Goal: Task Accomplishment & Management: Manage account settings

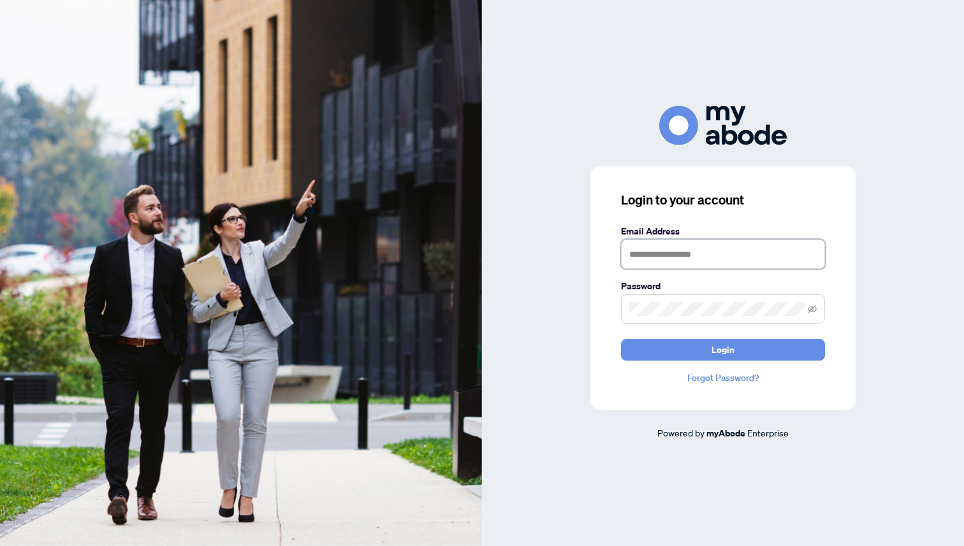
click at [706, 245] on input "text" at bounding box center [723, 254] width 204 height 29
type input "**********"
click at [673, 317] on span at bounding box center [723, 308] width 204 height 29
click at [621, 339] on button "Login" at bounding box center [723, 350] width 204 height 22
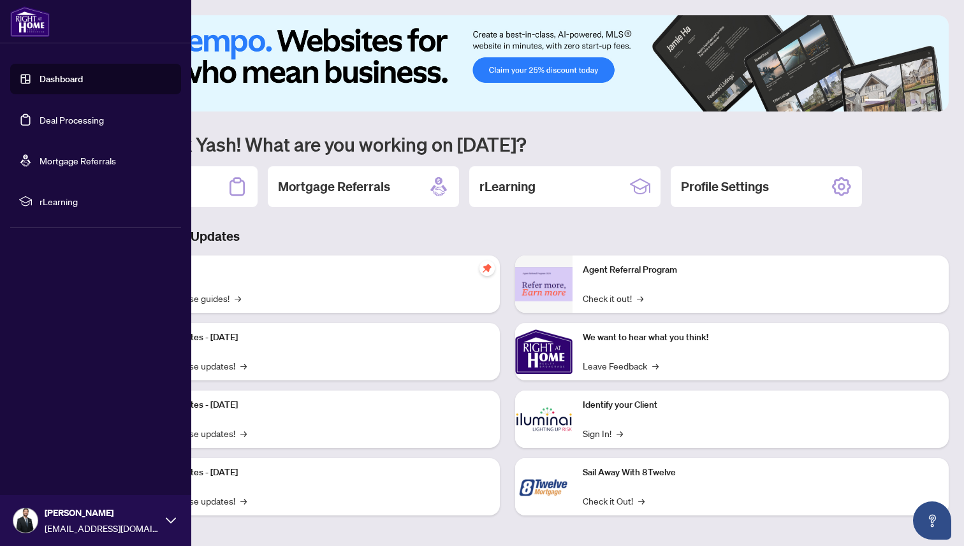
click at [47, 115] on link "Deal Processing" at bounding box center [72, 119] width 64 height 11
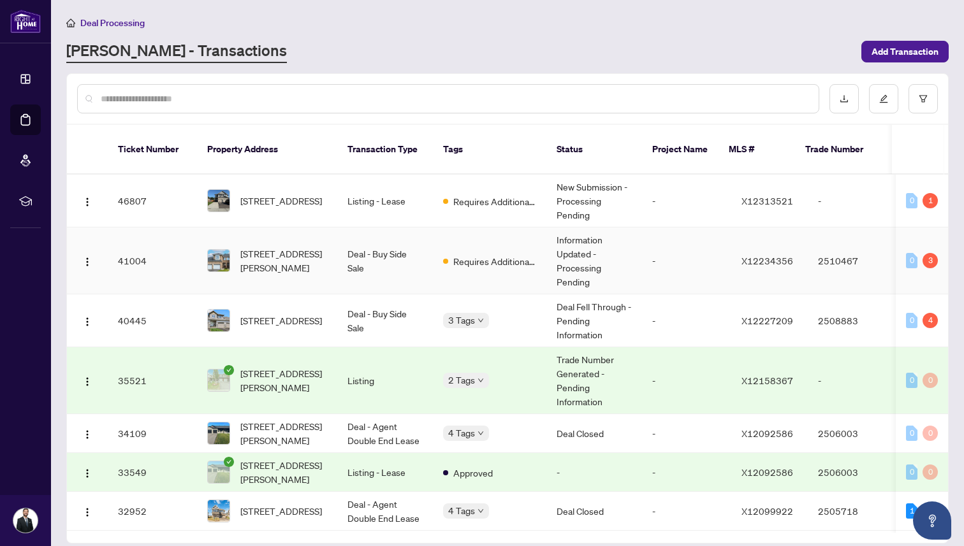
click at [295, 247] on span "[STREET_ADDRESS][PERSON_NAME]" at bounding box center [283, 261] width 87 height 28
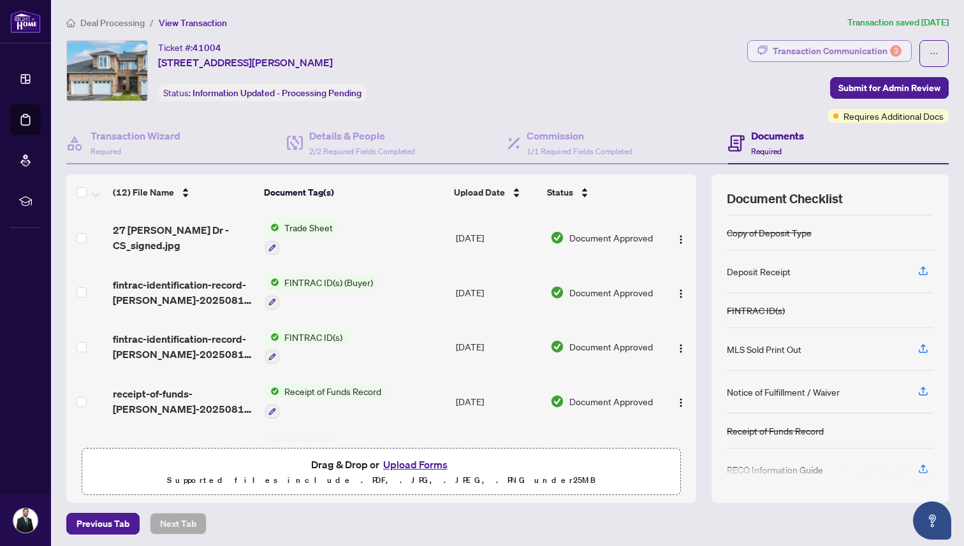
click at [785, 47] on div "Transaction Communication 3" at bounding box center [837, 51] width 129 height 20
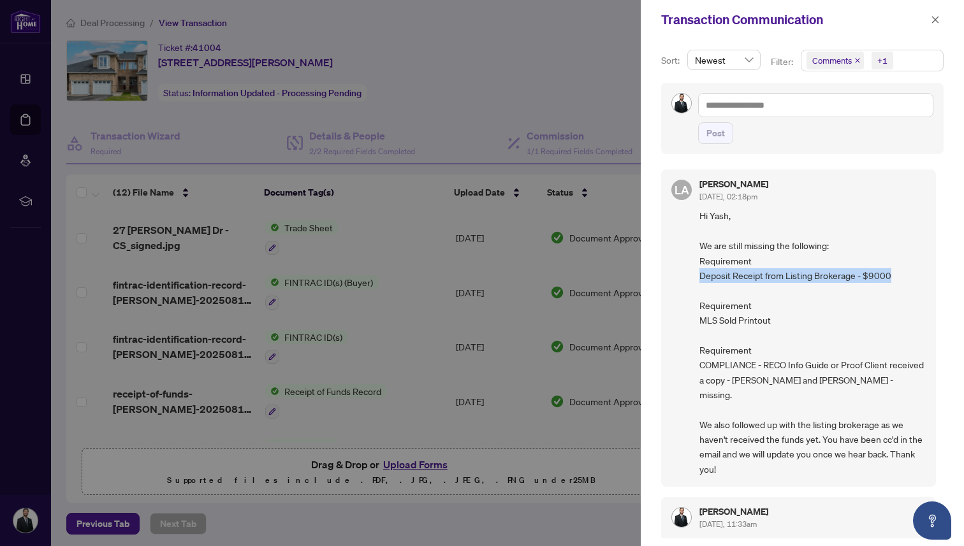
drag, startPoint x: 696, startPoint y: 277, endPoint x: 893, endPoint y: 274, distance: 197.0
click at [893, 274] on div "[PERSON_NAME] Almuhanna [DATE], 02:18pm Hi [PERSON_NAME], We are still missing …" at bounding box center [798, 328] width 275 height 317
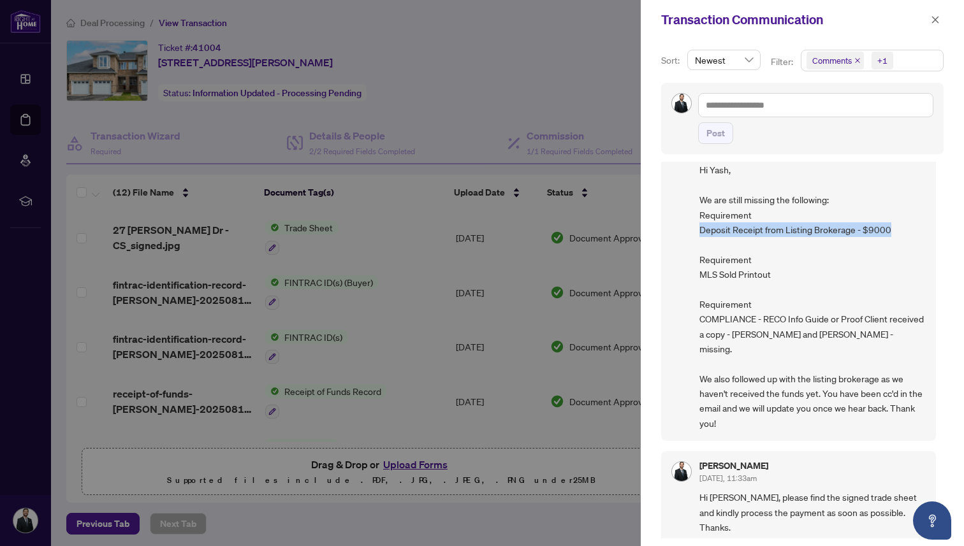
scroll to position [55, 0]
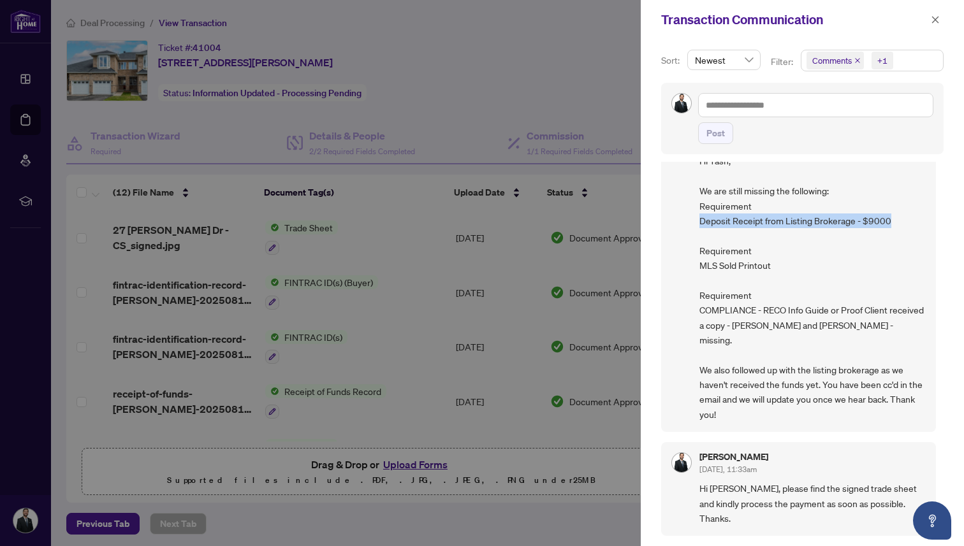
drag, startPoint x: 785, startPoint y: 382, endPoint x: 783, endPoint y: 413, distance: 30.6
click at [783, 413] on span "Hi Yash, We are still missing the following: Requirement Deposit Receipt from L…" at bounding box center [812, 288] width 226 height 268
click at [753, 317] on span "Hi Yash, We are still missing the following: Requirement Deposit Receipt from L…" at bounding box center [812, 288] width 226 height 268
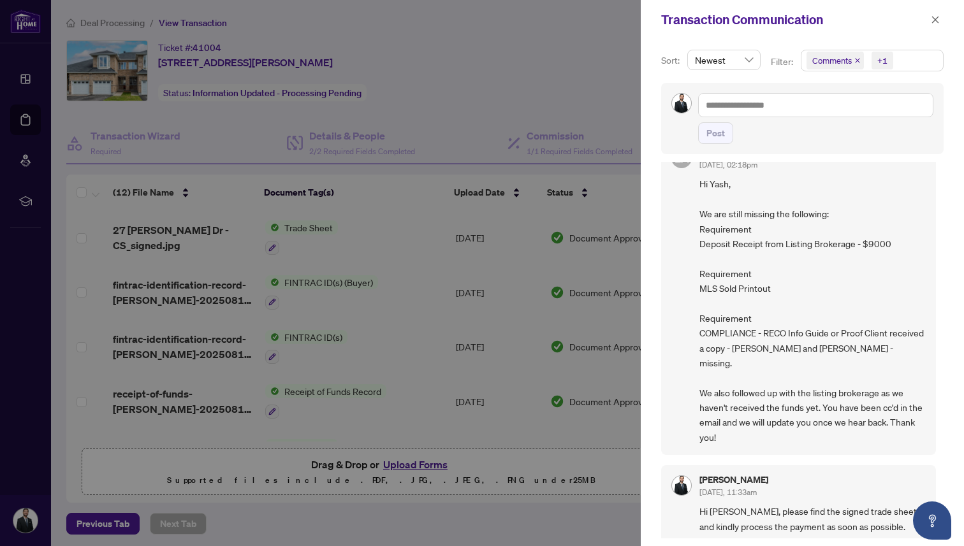
scroll to position [25, 0]
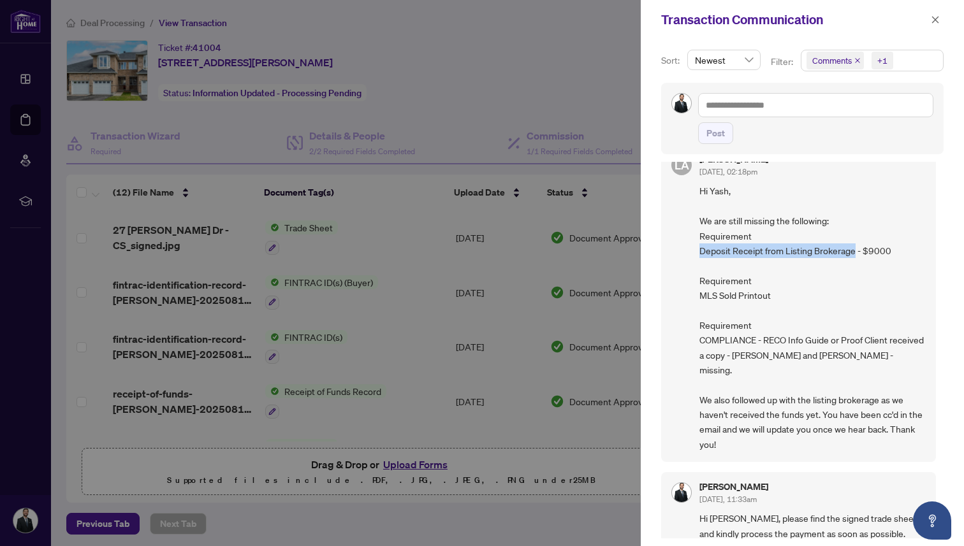
drag, startPoint x: 699, startPoint y: 249, endPoint x: 853, endPoint y: 257, distance: 154.4
click at [853, 257] on span "Hi Yash, We are still missing the following: Requirement Deposit Receipt from L…" at bounding box center [812, 318] width 226 height 268
copy span "Deposit Receipt from Listing Brokerage"
click at [532, 84] on div at bounding box center [482, 273] width 964 height 546
drag, startPoint x: 698, startPoint y: 254, endPoint x: 854, endPoint y: 252, distance: 156.2
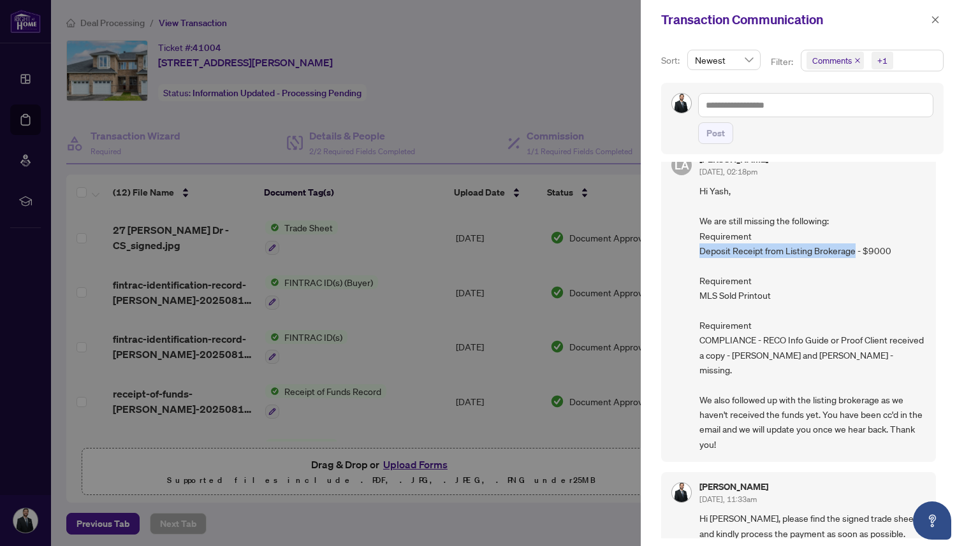
click at [854, 252] on div "[PERSON_NAME] Almuhanna [DATE], 02:18pm Hi [PERSON_NAME], We are still missing …" at bounding box center [798, 303] width 275 height 317
copy span "Deposit Receipt from Listing Brokerage"
click at [711, 254] on span "Hi Yash, We are still missing the following: Requirement Deposit Receipt from L…" at bounding box center [812, 318] width 226 height 268
drag, startPoint x: 697, startPoint y: 250, endPoint x: 853, endPoint y: 247, distance: 156.2
click at [853, 247] on div "[PERSON_NAME] Almuhanna [DATE], 02:18pm Hi [PERSON_NAME], We are still missing …" at bounding box center [798, 303] width 275 height 317
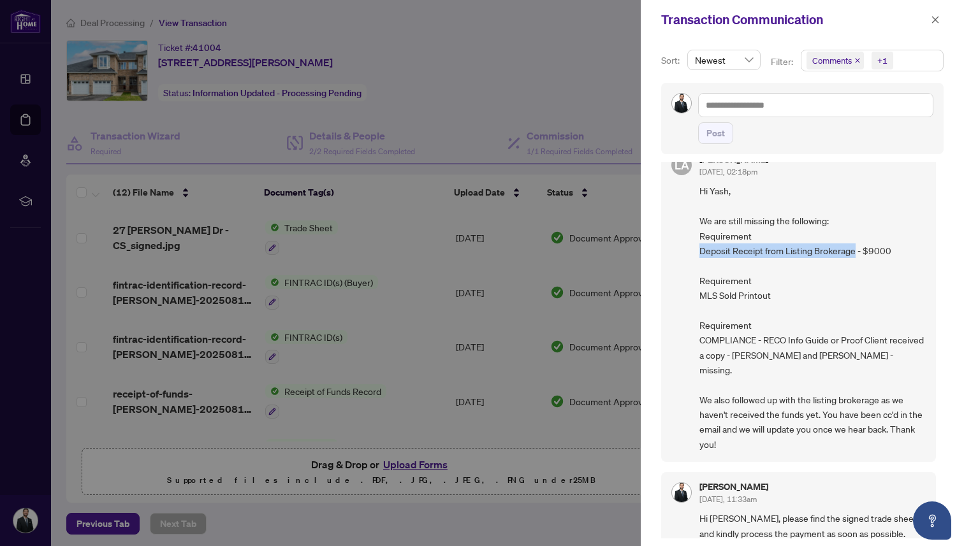
copy span "Deposit Receipt from Listing Brokerage"
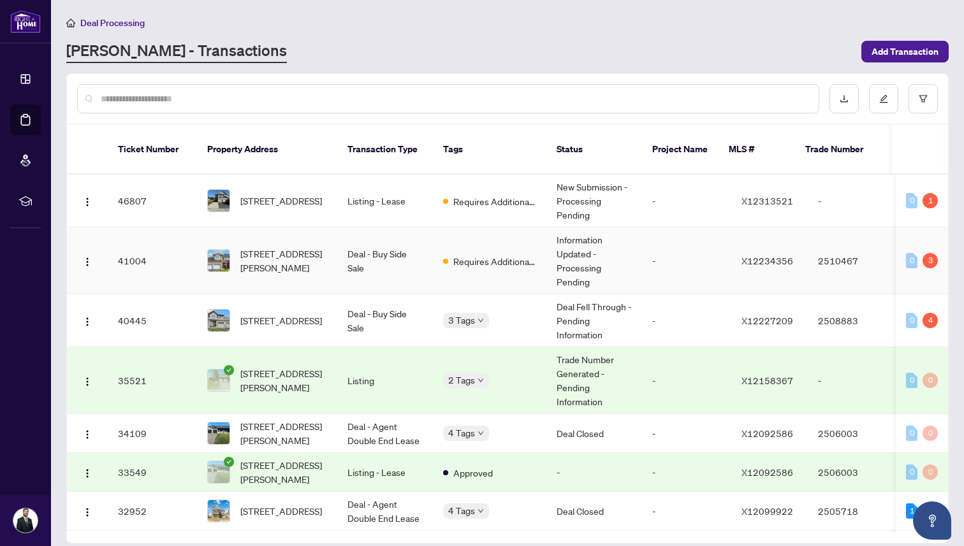
click at [472, 254] on span "Requires Additional Docs" at bounding box center [494, 261] width 83 height 14
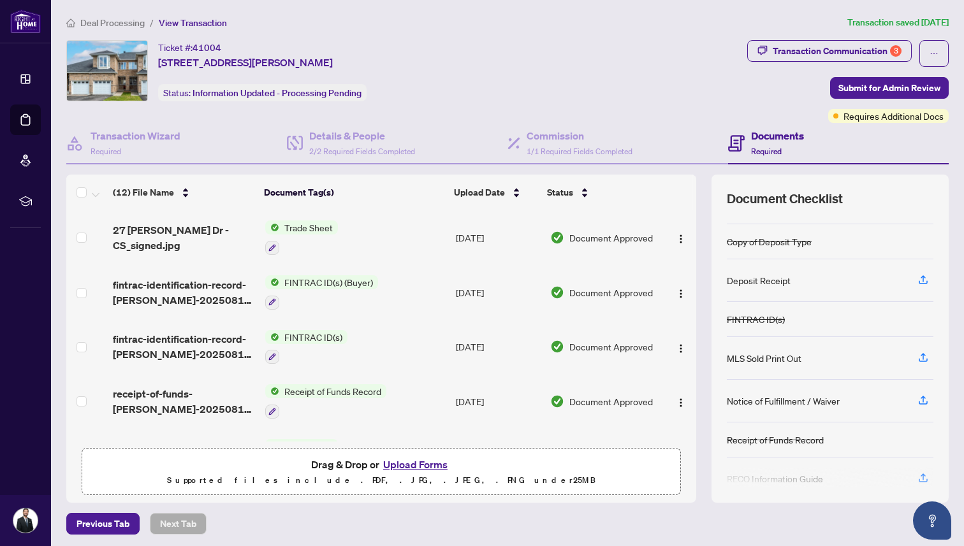
scroll to position [140, 0]
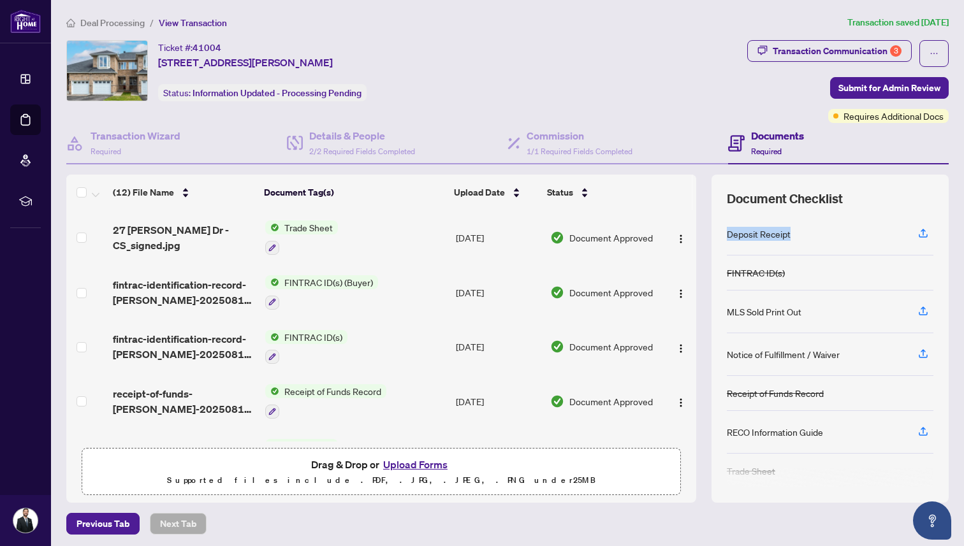
drag, startPoint x: 726, startPoint y: 236, endPoint x: 798, endPoint y: 237, distance: 72.0
click at [798, 237] on div "Deposit Receipt" at bounding box center [830, 234] width 207 height 43
copy div "Deposit Receipt"
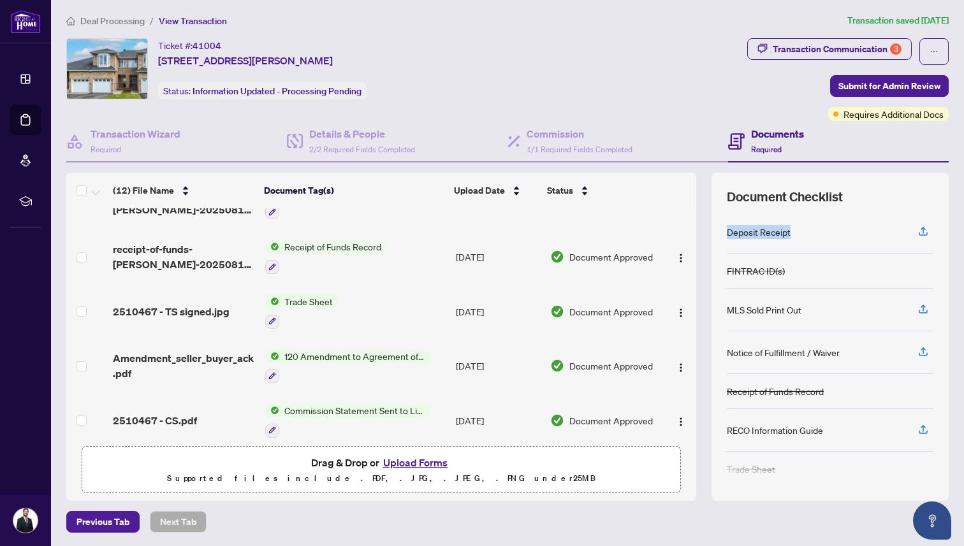
scroll to position [0, 0]
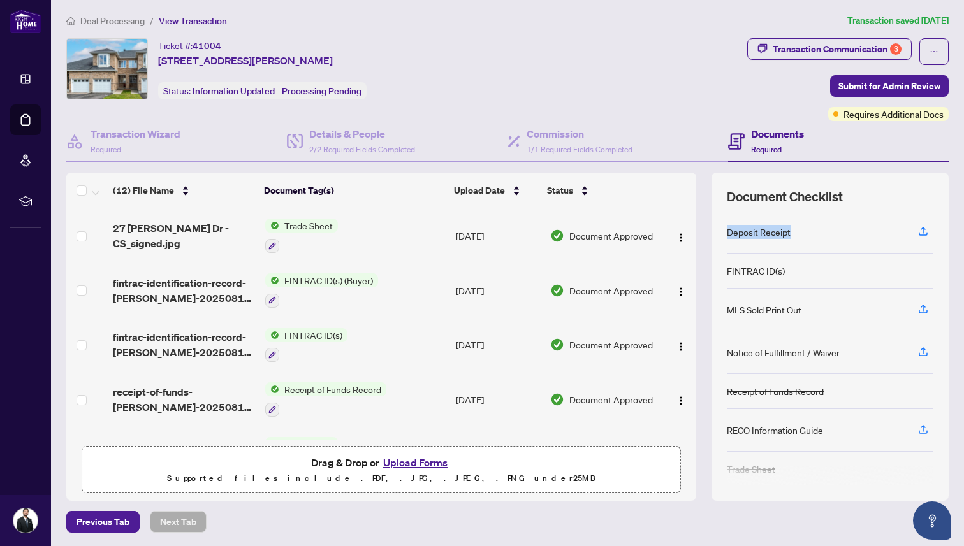
click at [403, 463] on button "Upload Forms" at bounding box center [415, 462] width 72 height 17
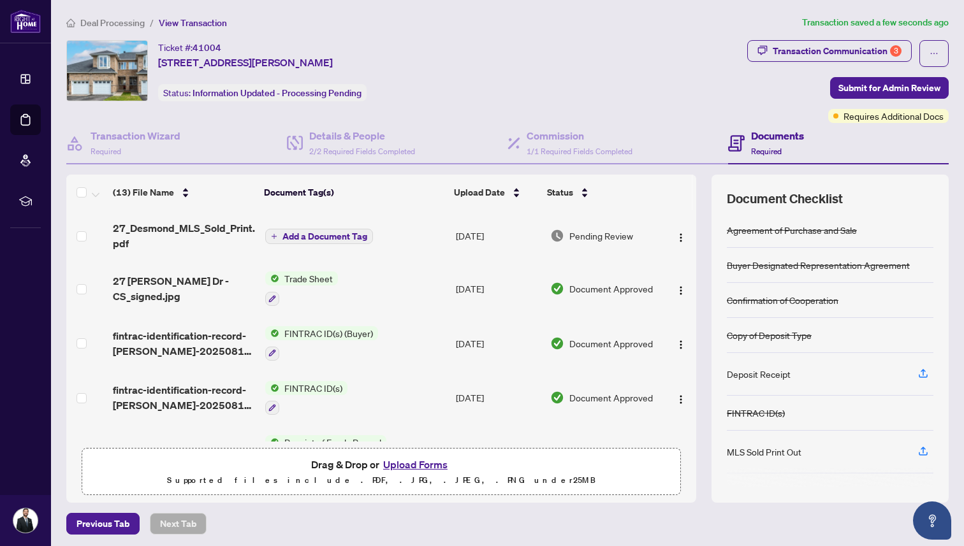
click at [341, 238] on span "Add a Document Tag" at bounding box center [324, 236] width 85 height 9
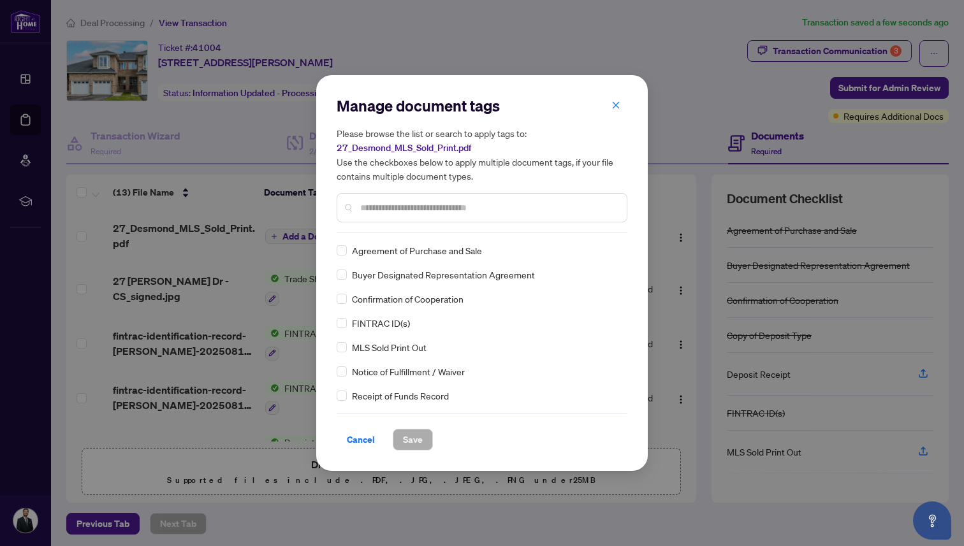
click at [401, 231] on div "Manage document tags Please browse the list or search to apply tags to: 27_Desm…" at bounding box center [482, 165] width 291 height 138
click at [400, 209] on input "text" at bounding box center [488, 208] width 256 height 14
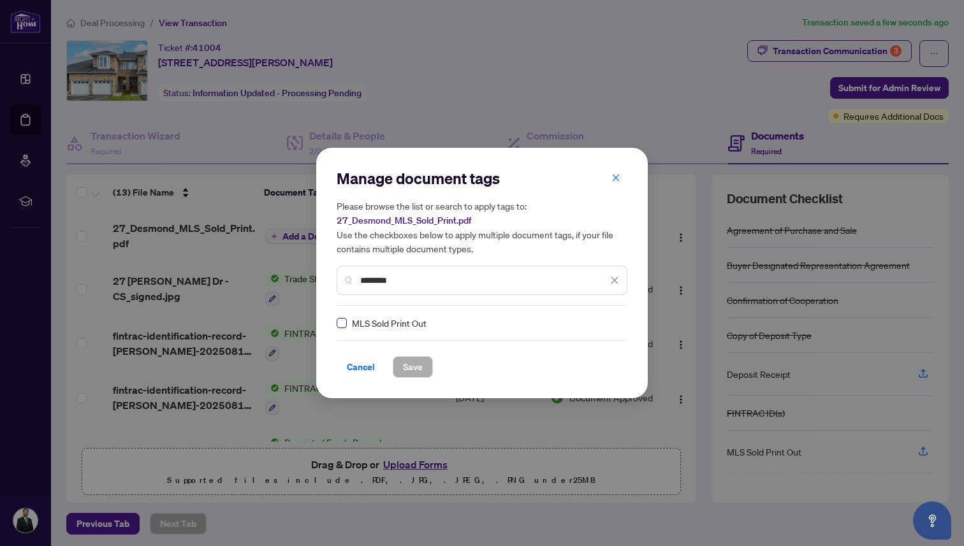
type input "********"
click at [414, 371] on span "Save" at bounding box center [413, 367] width 20 height 20
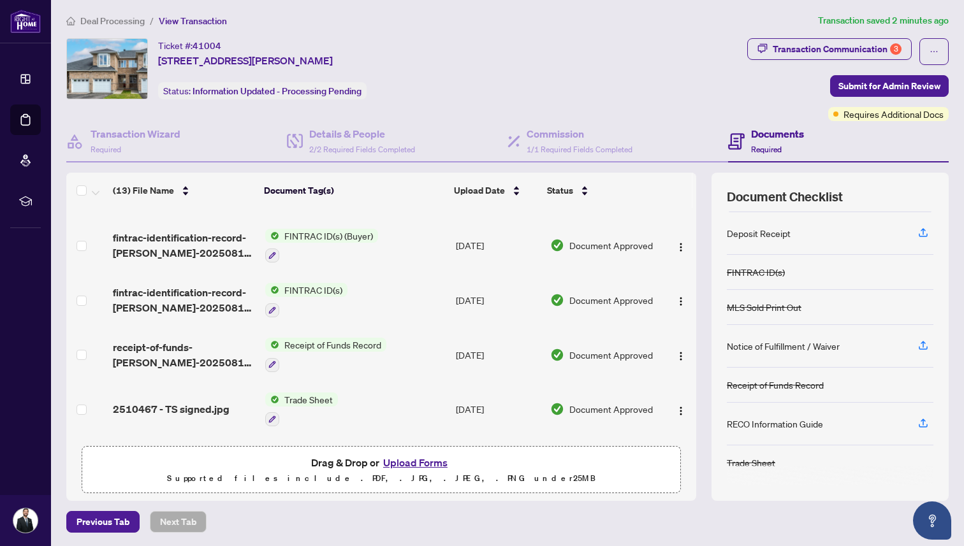
scroll to position [112, 0]
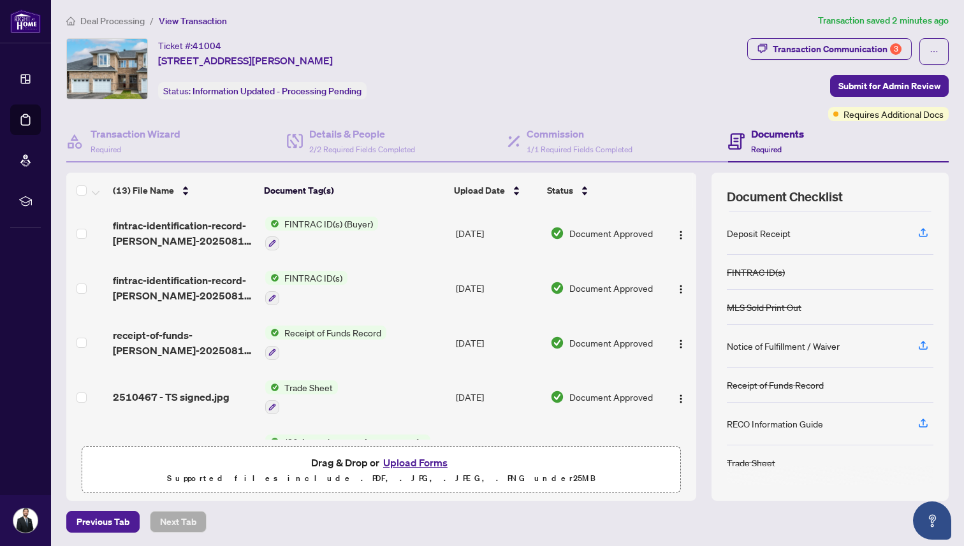
click at [415, 456] on button "Upload Forms" at bounding box center [415, 462] width 72 height 17
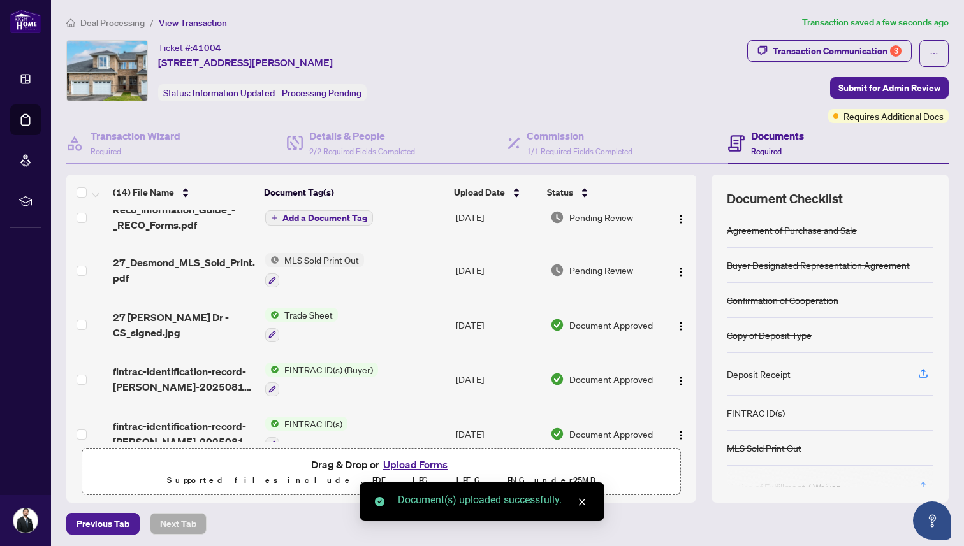
scroll to position [0, 0]
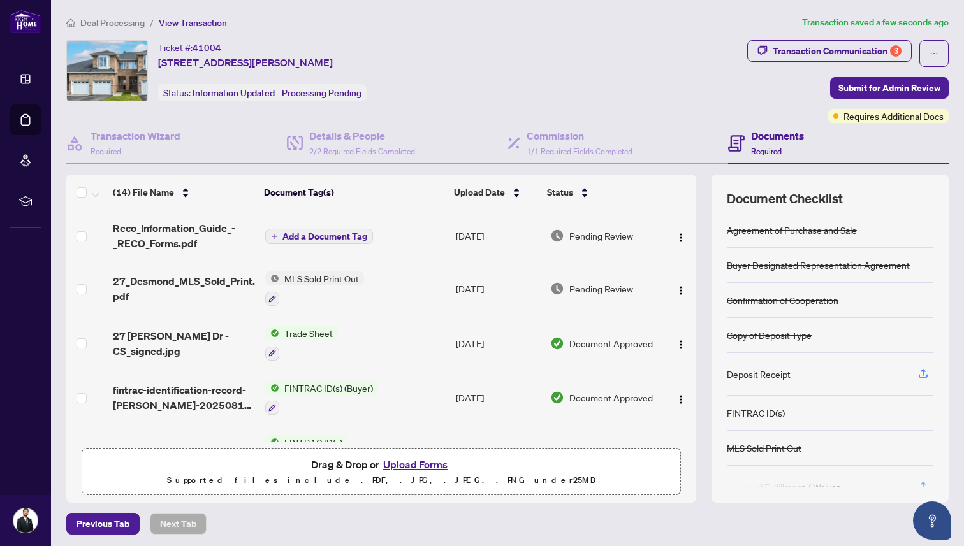
click at [322, 238] on span "Add a Document Tag" at bounding box center [324, 236] width 85 height 9
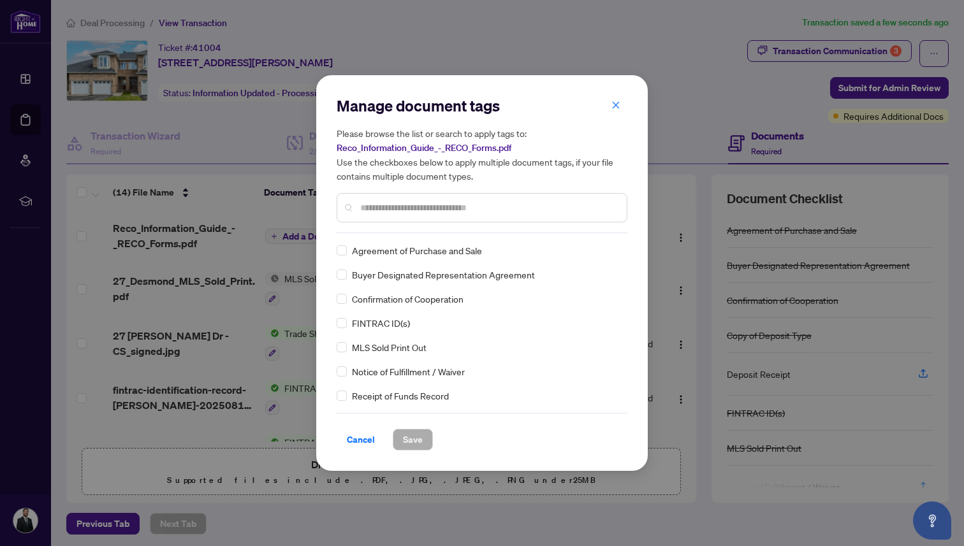
click at [390, 205] on input "text" at bounding box center [488, 208] width 256 height 14
type input "****"
click at [382, 272] on span "RECO Information Guide" at bounding box center [400, 275] width 96 height 14
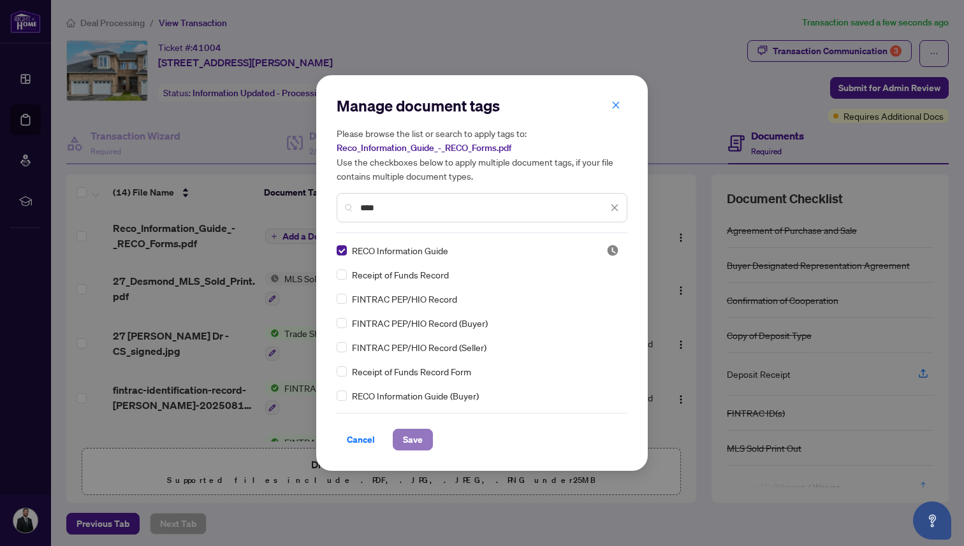
click at [412, 440] on span "Save" at bounding box center [413, 440] width 20 height 20
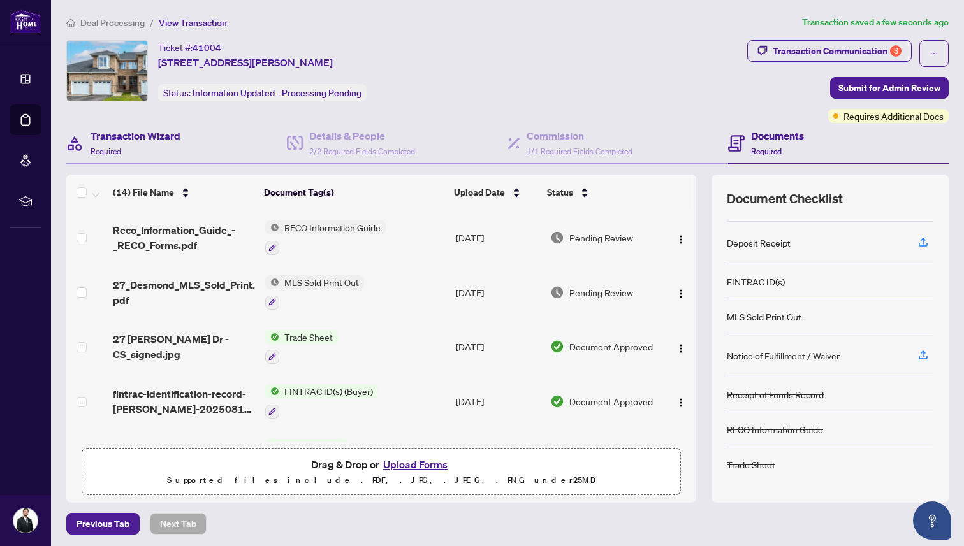
click at [187, 141] on div "Transaction Wizard Required" at bounding box center [176, 143] width 221 height 41
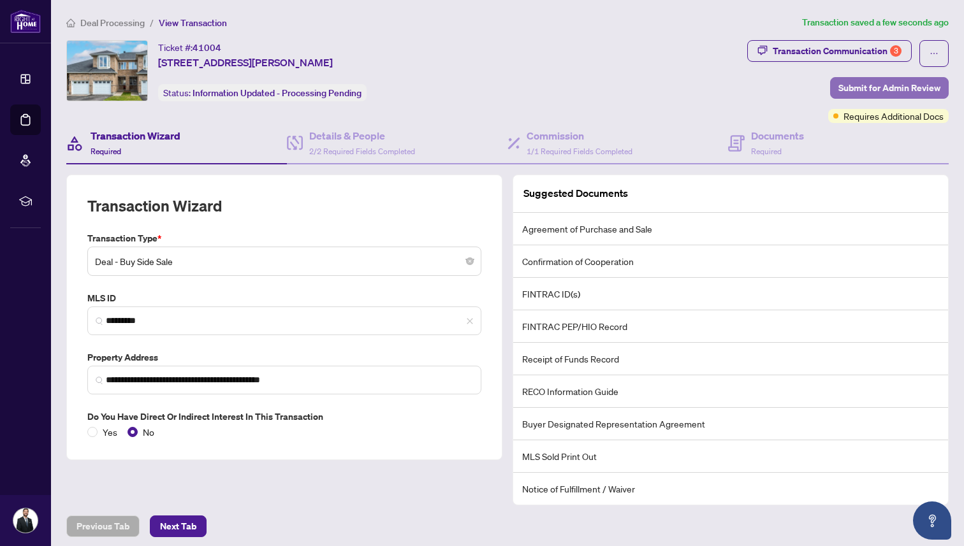
click at [862, 91] on span "Submit for Admin Review" at bounding box center [889, 88] width 102 height 20
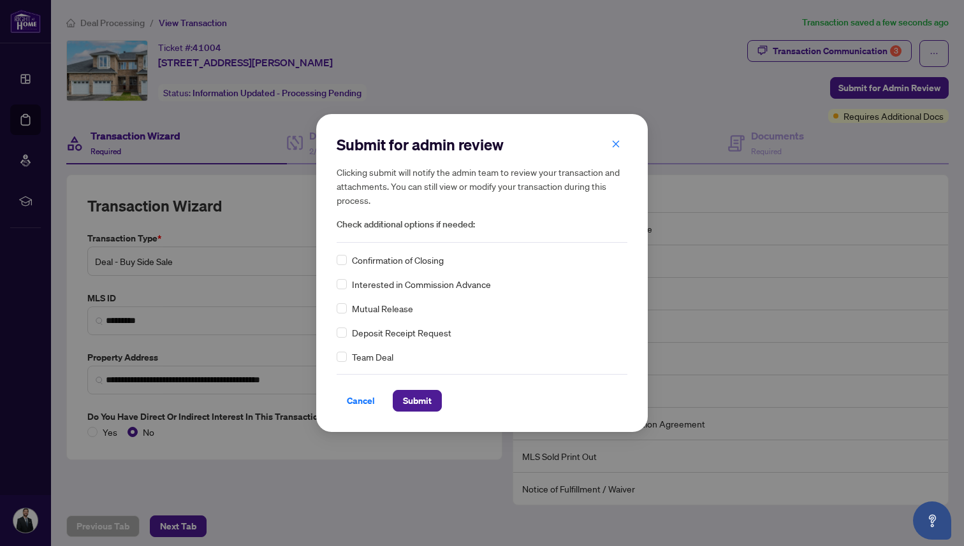
drag, startPoint x: 412, startPoint y: 400, endPoint x: 479, endPoint y: 354, distance: 80.6
click at [478, 356] on div "Submit for admin review Clicking submit will notify the admin team to review yo…" at bounding box center [482, 272] width 291 height 277
click at [405, 266] on span "Confirmation of Closing" at bounding box center [398, 260] width 92 height 14
click at [402, 264] on span "Confirmation of Closing" at bounding box center [398, 260] width 92 height 14
click at [386, 257] on span "Confirmation of Closing" at bounding box center [398, 260] width 92 height 14
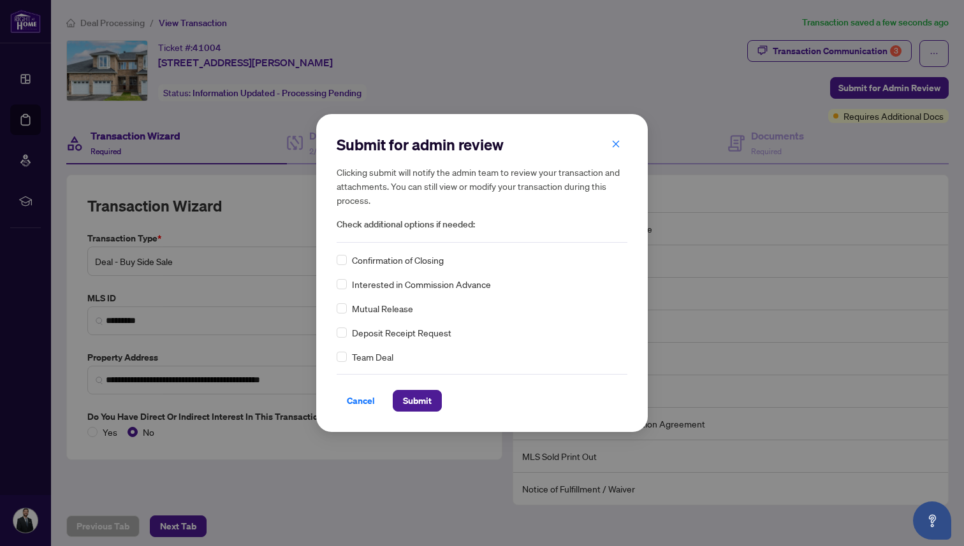
click at [346, 263] on div "Confirmation of Closing" at bounding box center [482, 260] width 291 height 14
click at [424, 408] on span "Submit" at bounding box center [417, 401] width 29 height 20
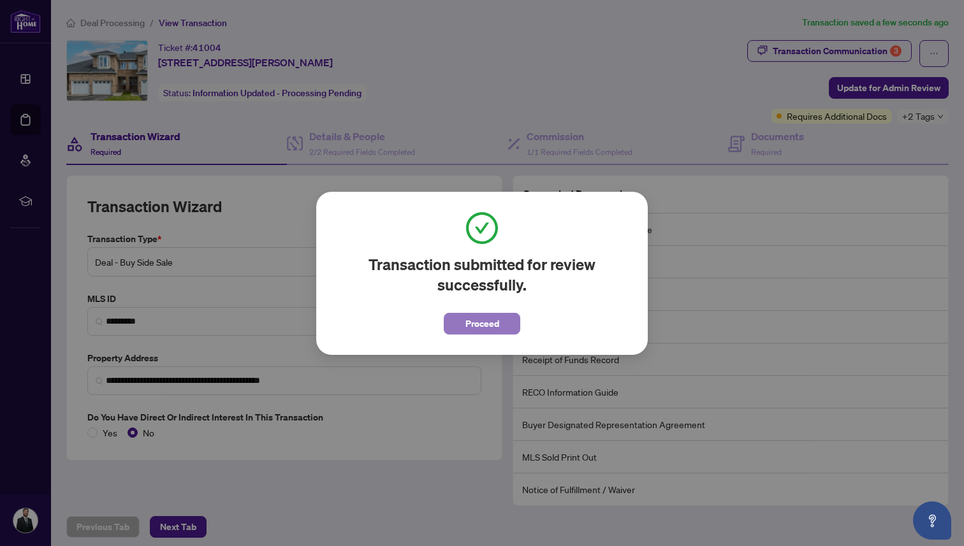
click at [450, 323] on button "Proceed" at bounding box center [482, 324] width 76 height 22
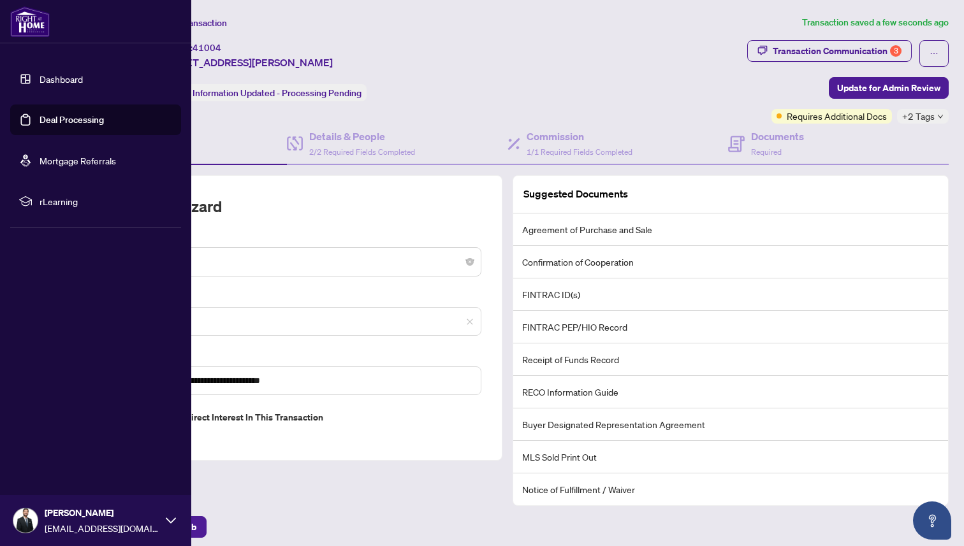
click at [40, 119] on link "Deal Processing" at bounding box center [72, 119] width 64 height 11
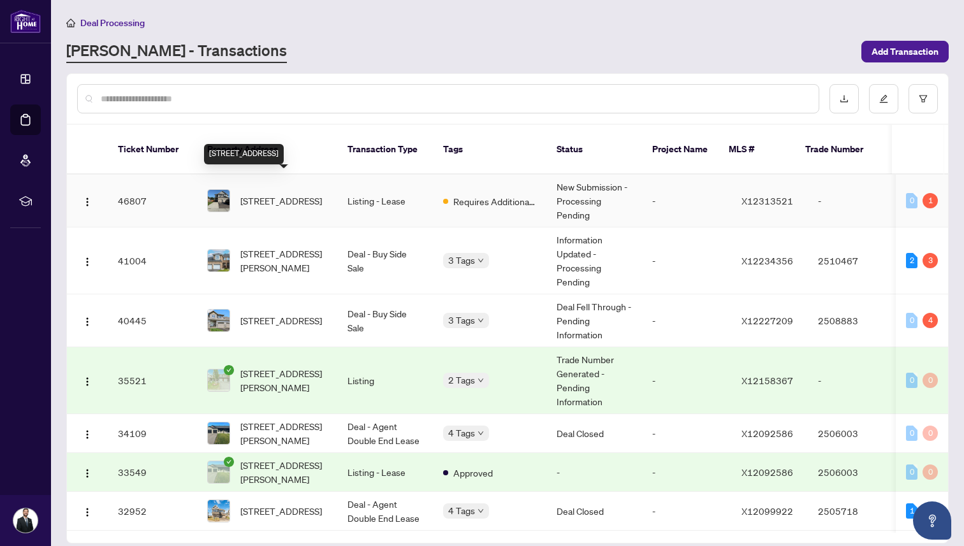
click at [308, 194] on span "[STREET_ADDRESS]" at bounding box center [281, 201] width 82 height 14
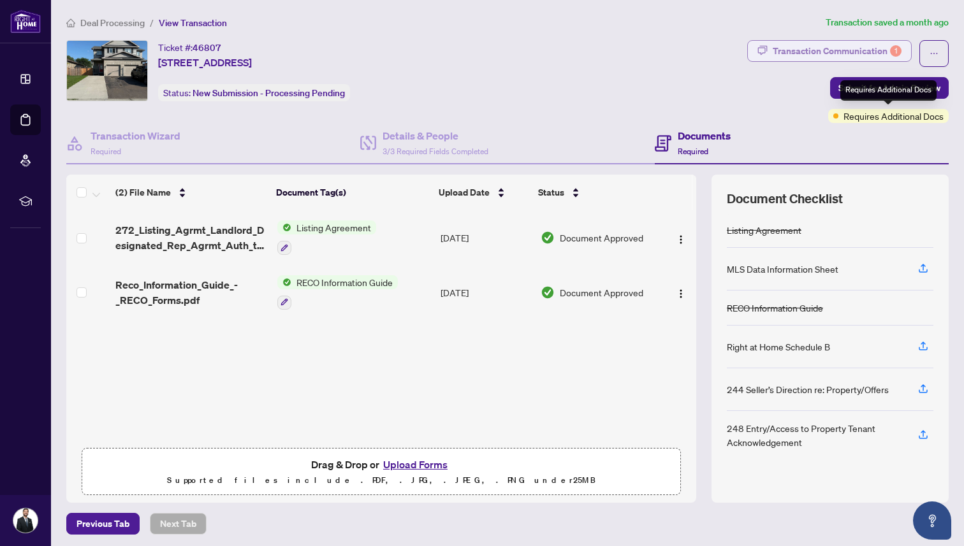
click at [841, 49] on div "Transaction Communication 1" at bounding box center [837, 51] width 129 height 20
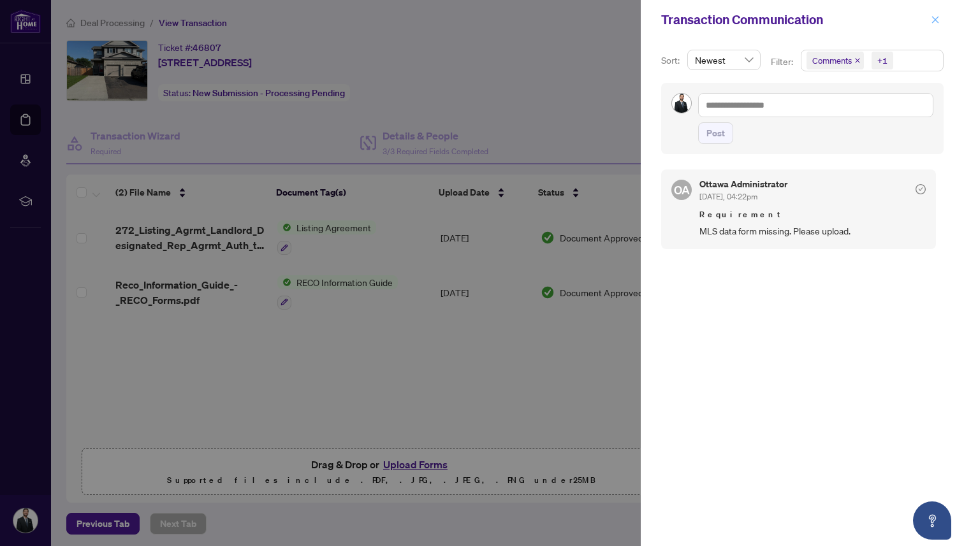
click at [939, 17] on icon "close" at bounding box center [935, 19] width 9 height 9
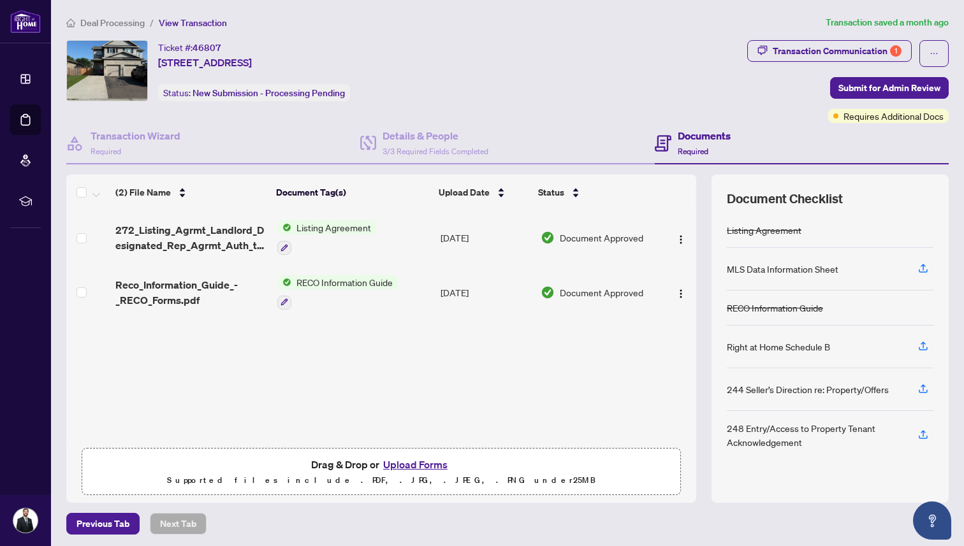
click at [120, 26] on span "Deal Processing" at bounding box center [112, 22] width 64 height 11
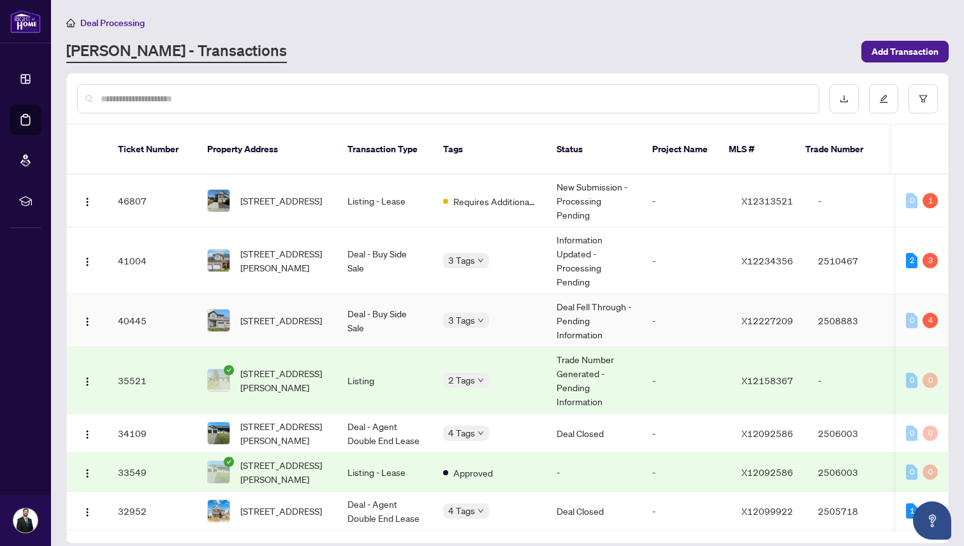
click at [284, 314] on span "[STREET_ADDRESS]" at bounding box center [281, 321] width 82 height 14
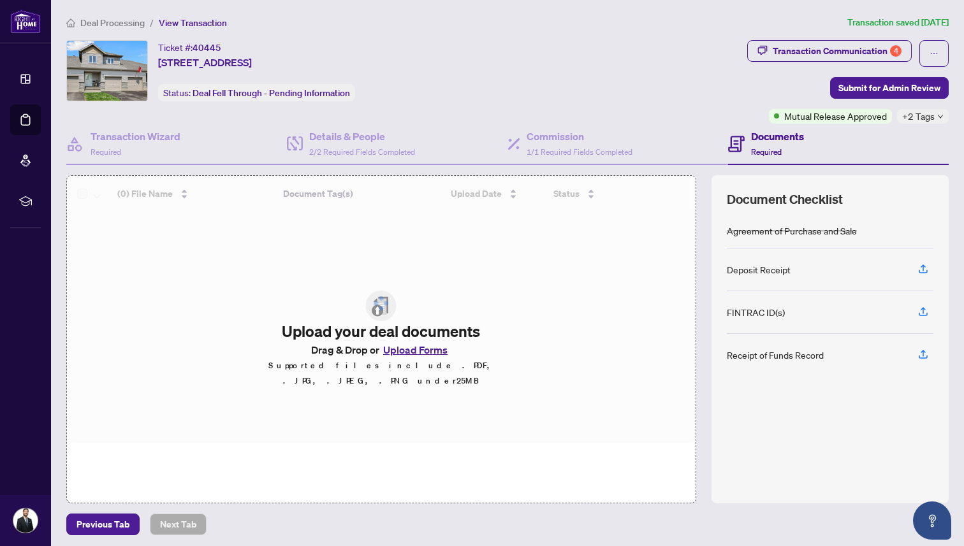
click at [810, 63] on span "Transaction Communication 4" at bounding box center [829, 53] width 164 height 27
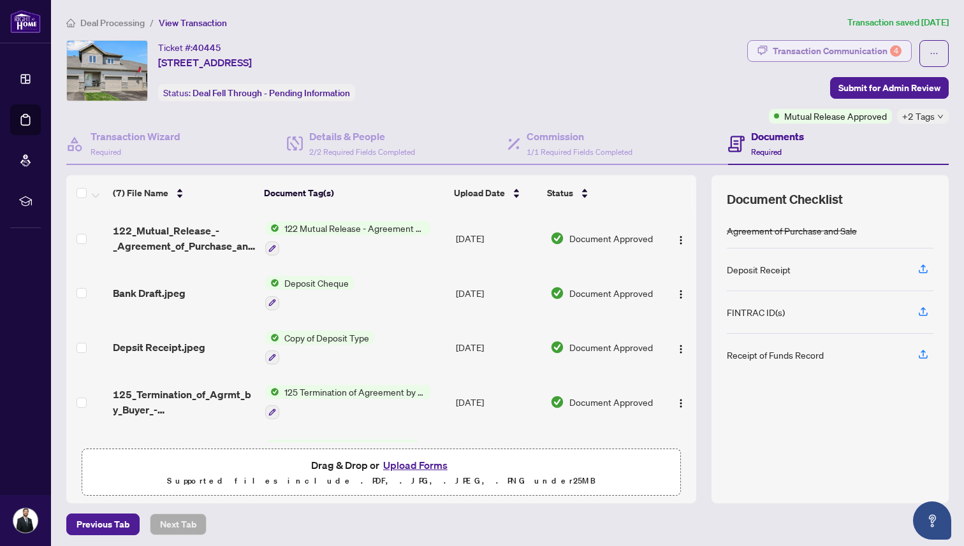
click at [804, 59] on div "Transaction Communication 4" at bounding box center [837, 51] width 129 height 20
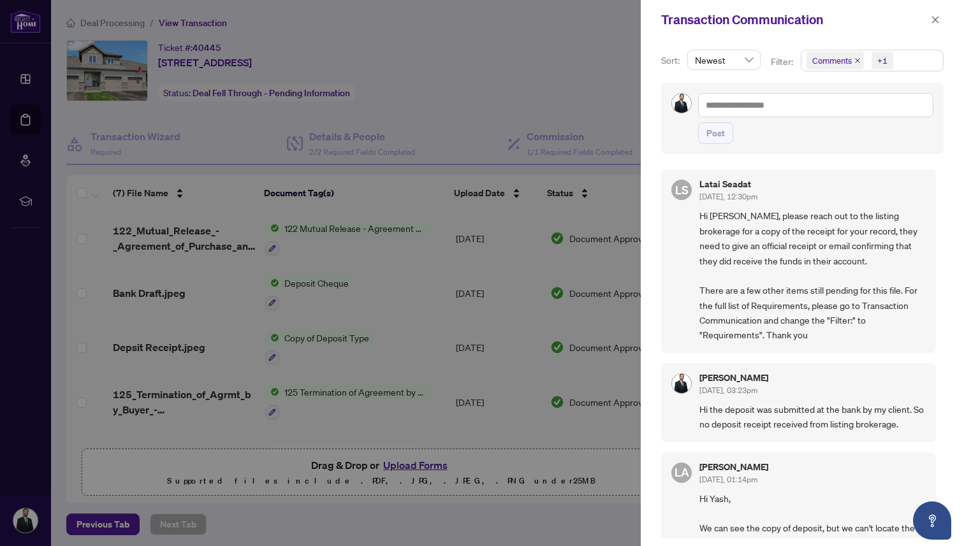
click at [776, 221] on span "Hi [PERSON_NAME], please reach out to the listing brokerage for a copy of the r…" at bounding box center [812, 275] width 226 height 134
click at [585, 300] on div at bounding box center [482, 273] width 964 height 546
click at [939, 18] on icon "close" at bounding box center [935, 19] width 9 height 9
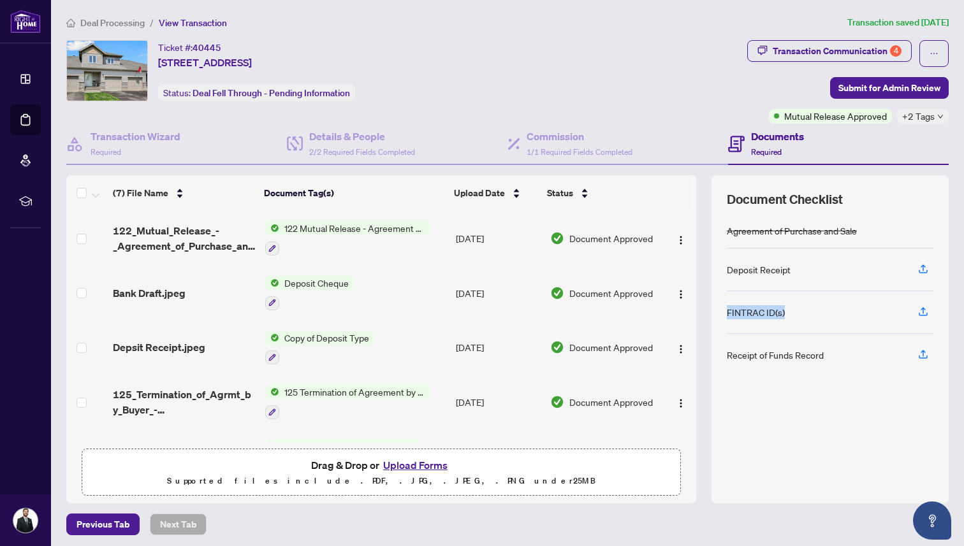
drag, startPoint x: 792, startPoint y: 312, endPoint x: 720, endPoint y: 319, distance: 72.9
click at [720, 319] on div "Document Checklist Agreement of Purchase and Sale Deposit Receipt FINTRAC ID(s)…" at bounding box center [829, 339] width 237 height 328
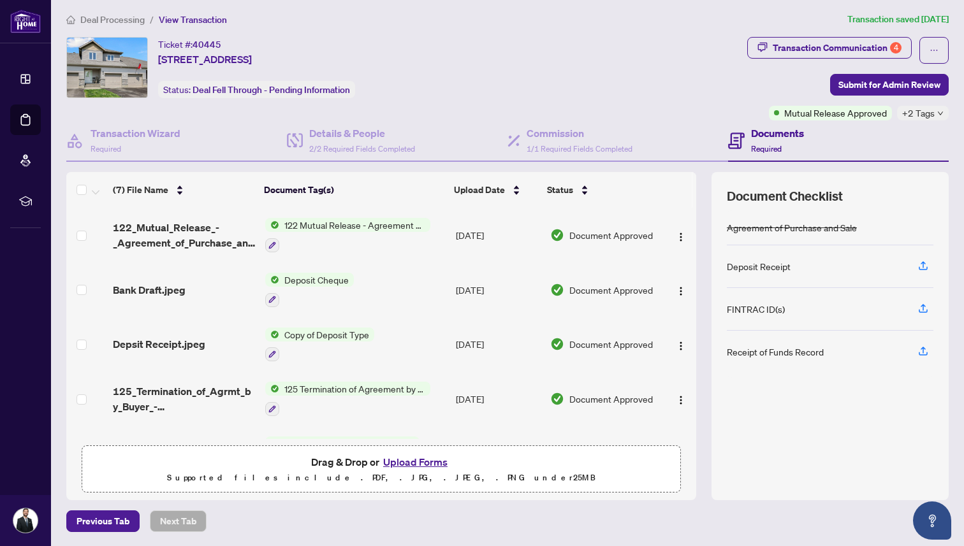
click at [783, 134] on h4 "Documents" at bounding box center [777, 133] width 53 height 15
drag, startPoint x: 789, startPoint y: 307, endPoint x: 722, endPoint y: 344, distance: 76.8
click at [722, 344] on div "Document Checklist Agreement of Purchase and Sale Deposit Receipt FINTRAC ID(s)…" at bounding box center [829, 336] width 237 height 328
click at [722, 356] on div "Document Checklist Agreement of Purchase and Sale Deposit Receipt FINTRAC ID(s)…" at bounding box center [829, 336] width 237 height 328
click at [924, 309] on icon "button" at bounding box center [922, 308] width 11 height 11
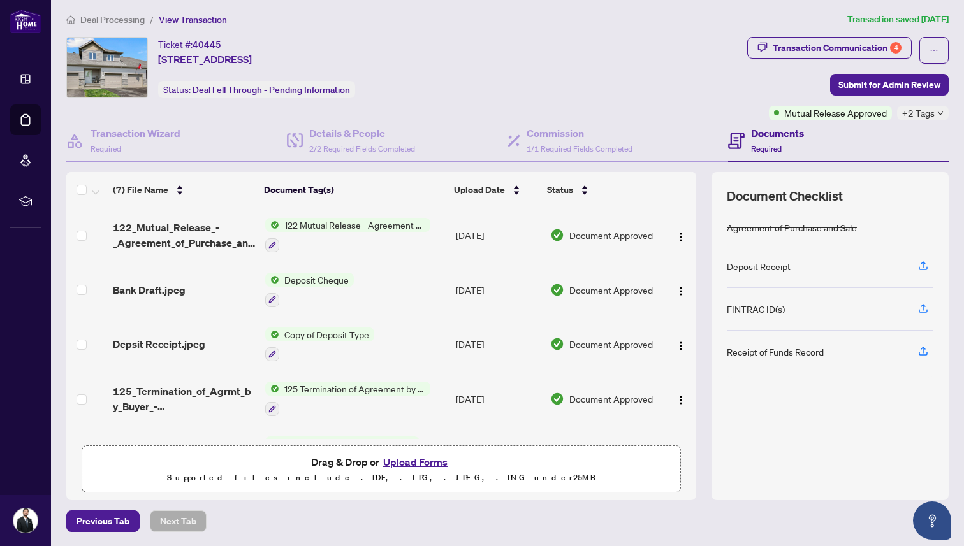
click at [741, 306] on div "FINTRAC ID(s)" at bounding box center [756, 309] width 58 height 14
drag, startPoint x: 724, startPoint y: 309, endPoint x: 803, endPoint y: 306, distance: 78.5
click at [803, 306] on div "Document Checklist Agreement of Purchase and Sale Deposit Receipt FINTRAC ID(s)…" at bounding box center [829, 336] width 237 height 328
click at [779, 261] on div "Deposit Receipt" at bounding box center [759, 266] width 64 height 14
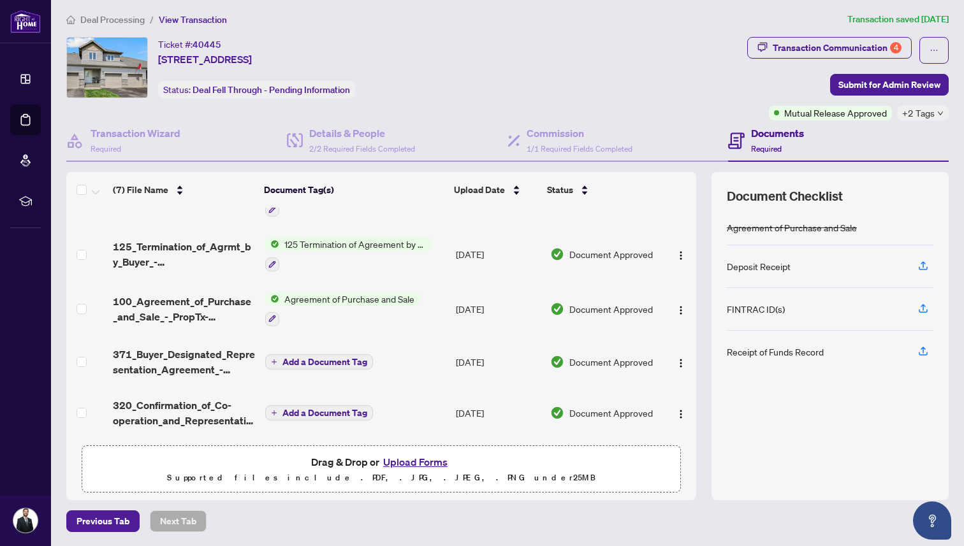
click at [115, 23] on span "Deal Processing" at bounding box center [112, 19] width 64 height 11
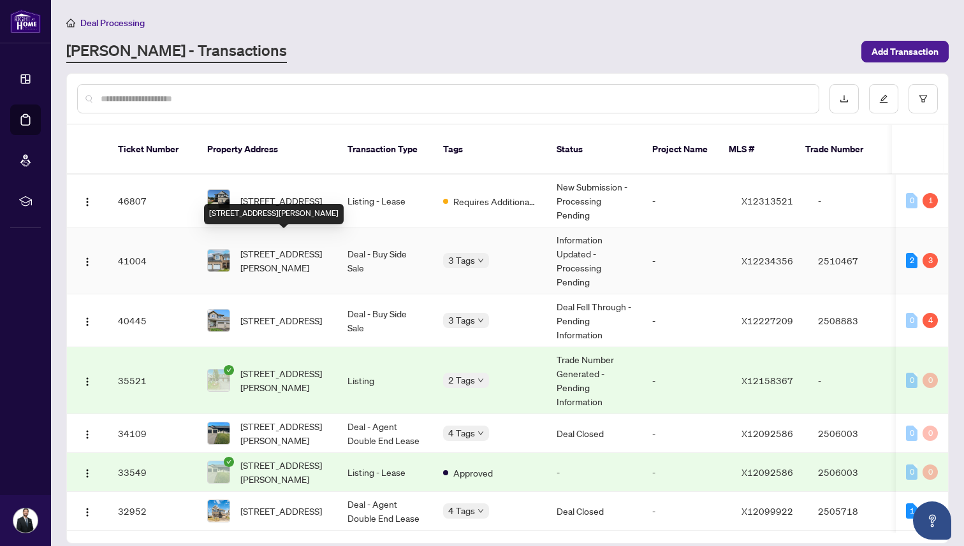
click at [287, 247] on span "[STREET_ADDRESS][PERSON_NAME]" at bounding box center [283, 261] width 87 height 28
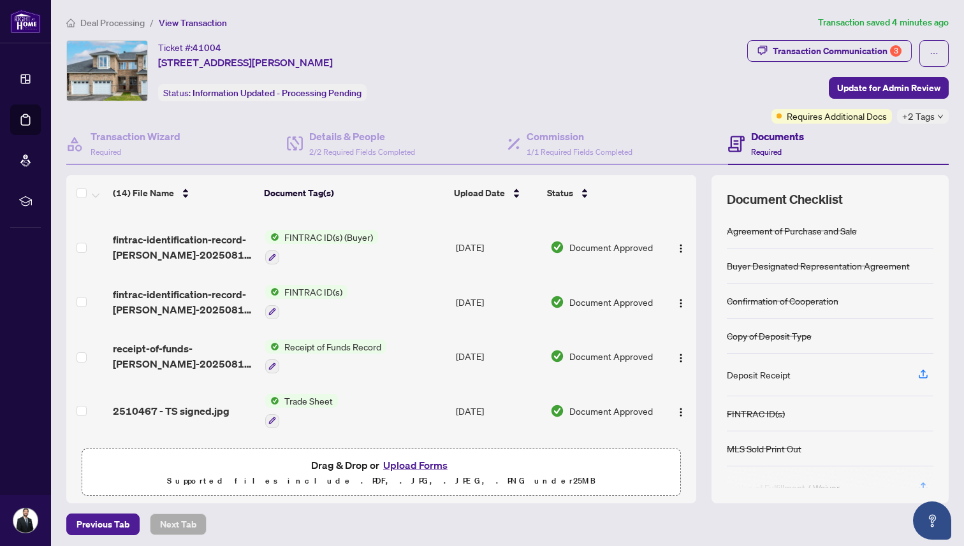
scroll to position [156, 0]
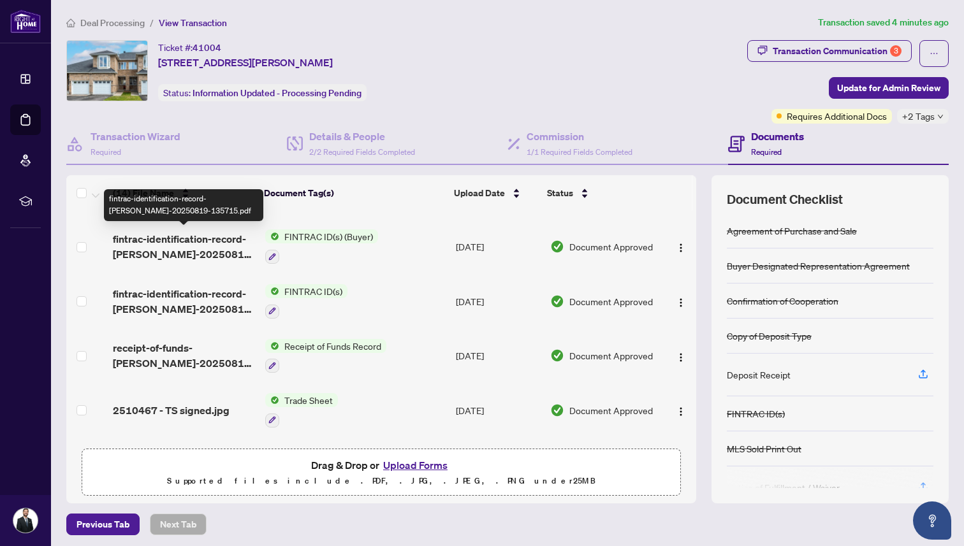
click at [205, 242] on span "fintrac-identification-record-[PERSON_NAME]-20250819-135715.pdf" at bounding box center [184, 246] width 142 height 31
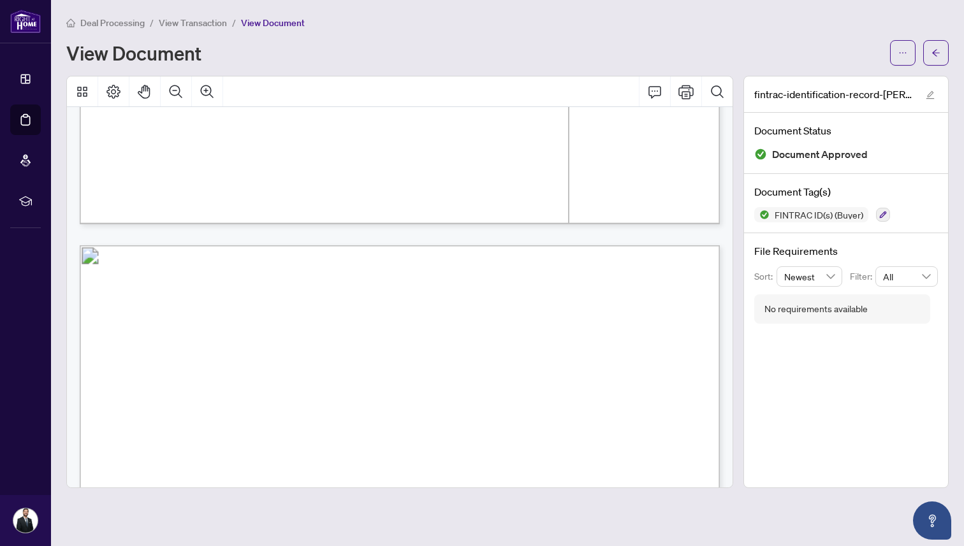
scroll to position [4273, 0]
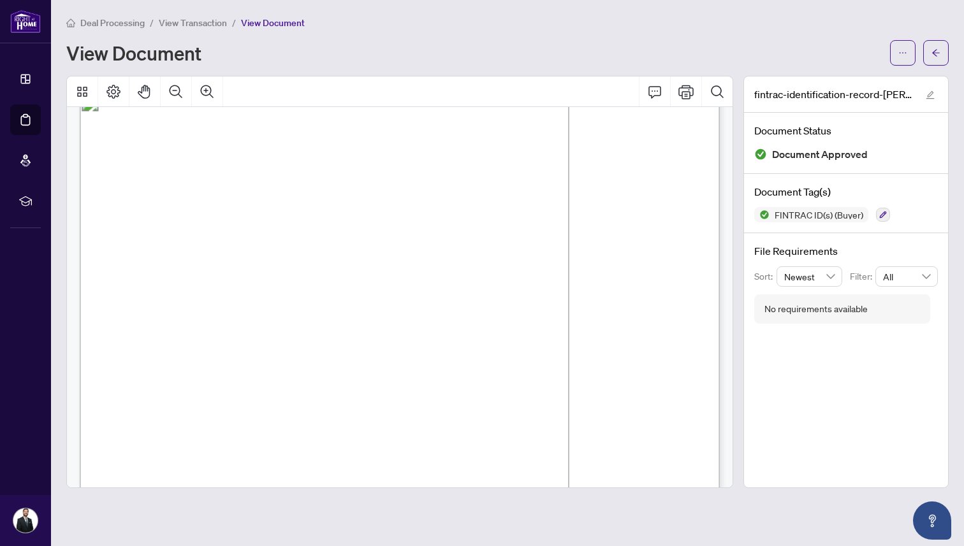
click at [105, 20] on span "Deal Processing" at bounding box center [112, 22] width 64 height 11
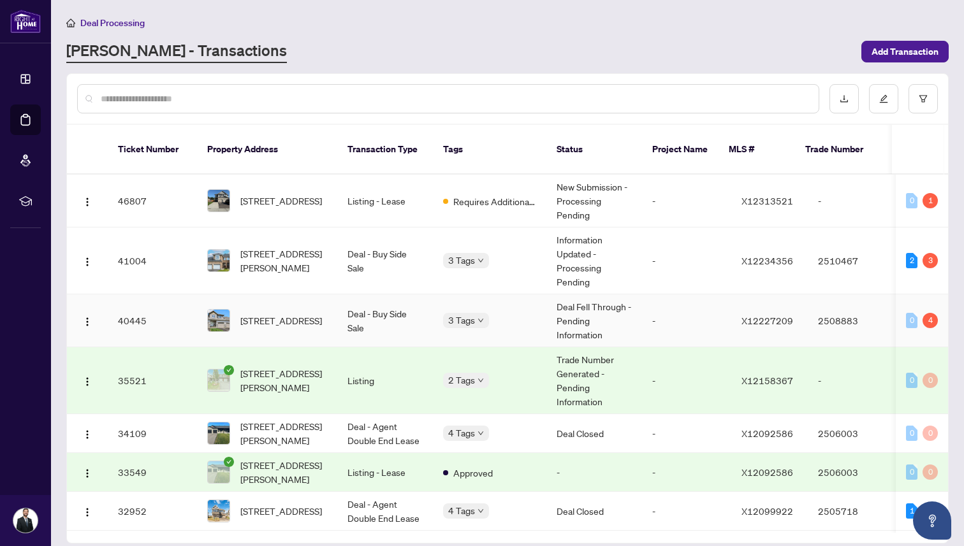
click at [279, 314] on span "[STREET_ADDRESS]" at bounding box center [281, 321] width 82 height 14
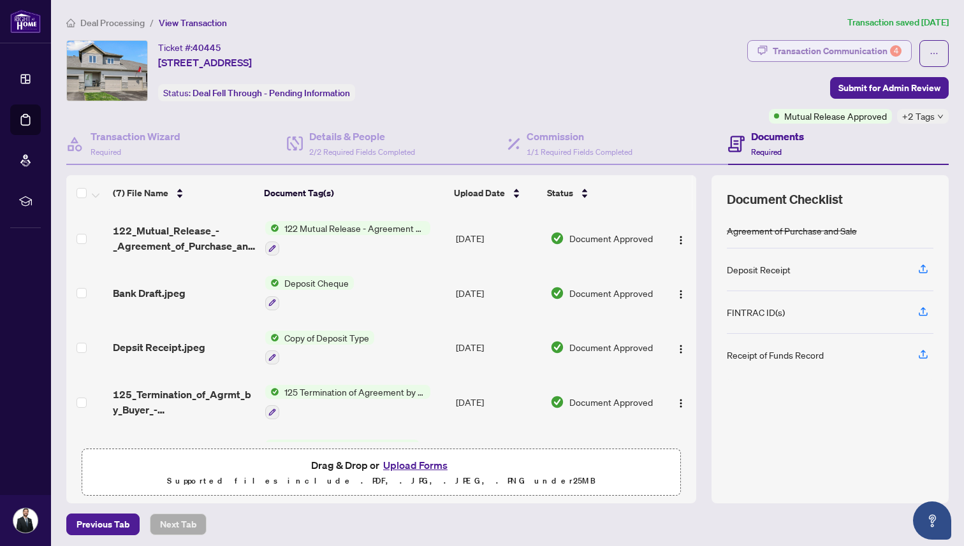
click at [796, 52] on div "Transaction Communication 4" at bounding box center [837, 51] width 129 height 20
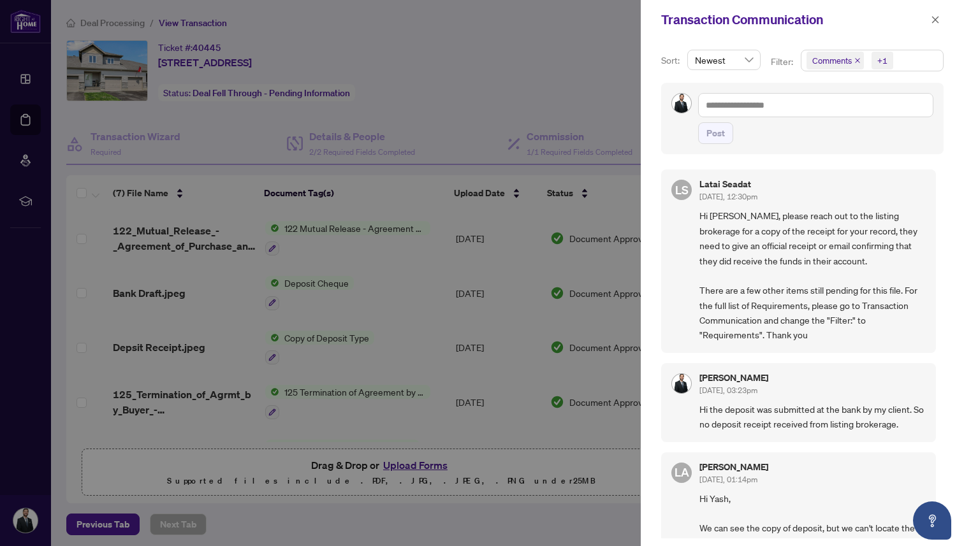
click at [556, 214] on div at bounding box center [482, 273] width 964 height 546
click at [939, 12] on span "button" at bounding box center [935, 20] width 9 height 20
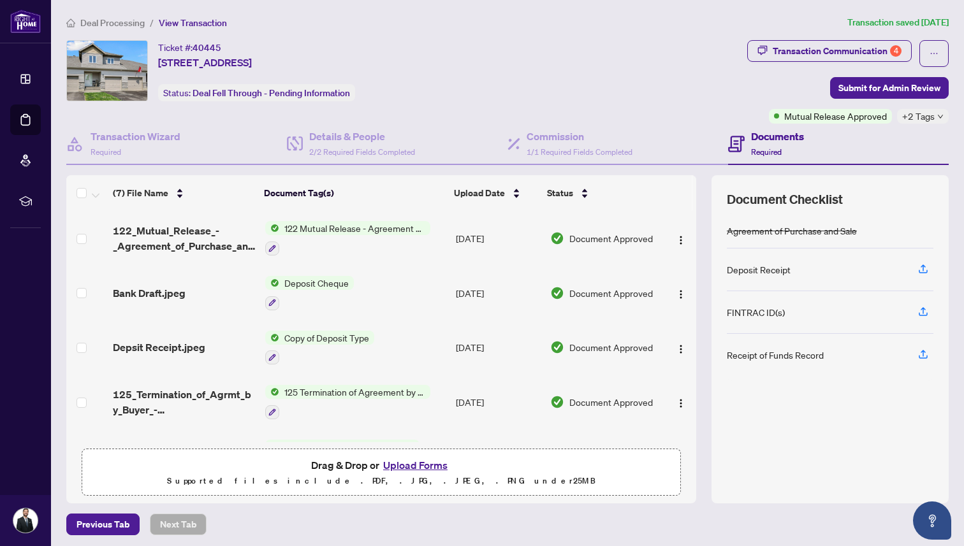
scroll to position [3, 0]
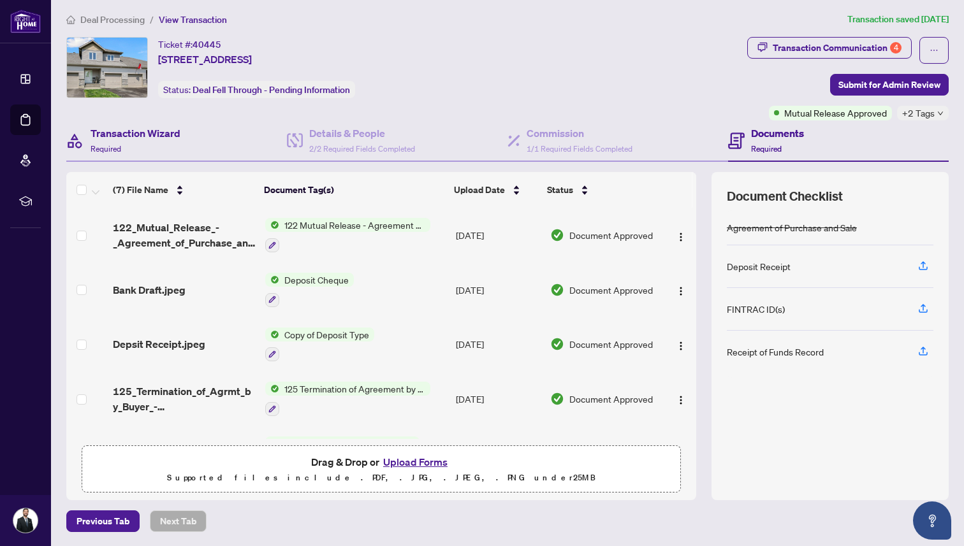
click at [217, 157] on div "Transaction Wizard Required" at bounding box center [176, 140] width 221 height 41
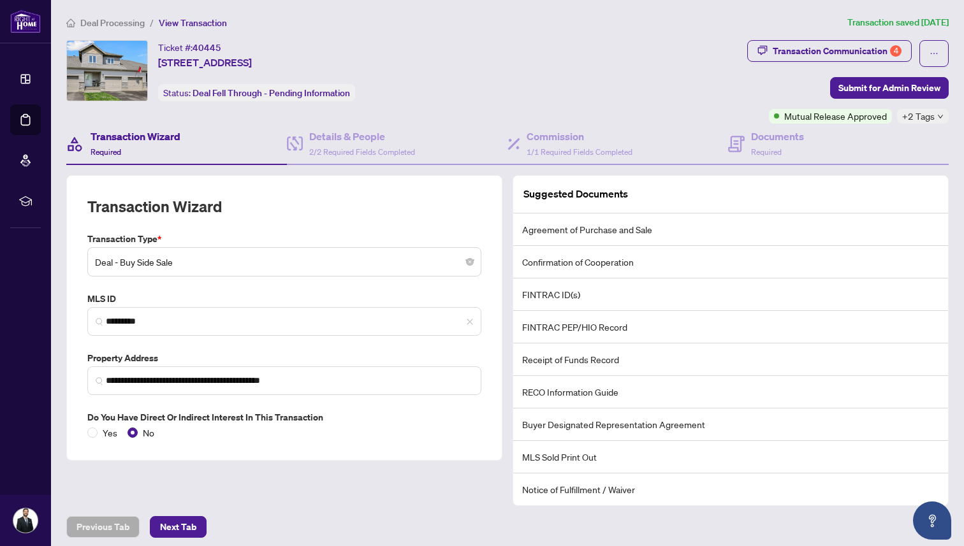
click at [933, 113] on span "+2 Tags" at bounding box center [918, 116] width 33 height 15
click at [836, 143] on span at bounding box center [836, 144] width 5 height 5
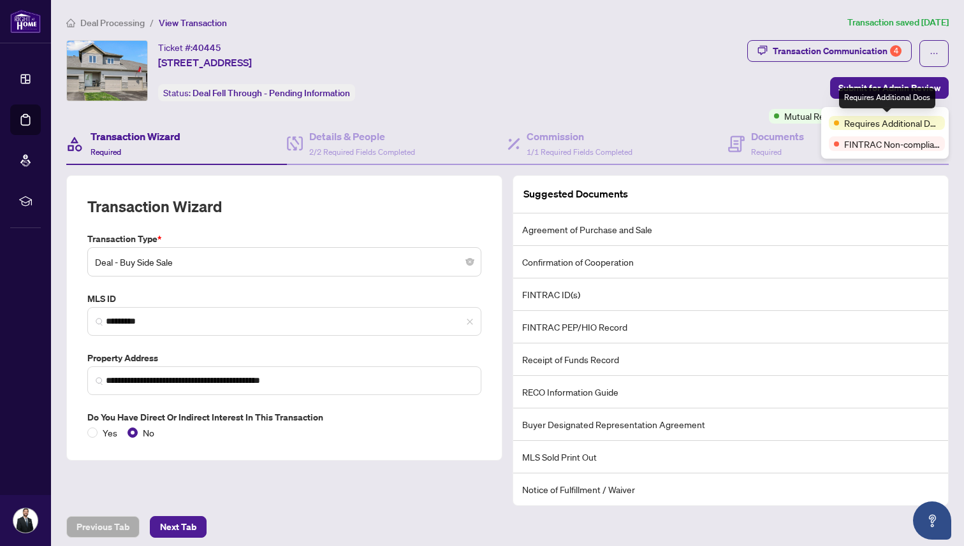
click at [832, 123] on div "Requires Additional Docs" at bounding box center [887, 123] width 116 height 14
drag, startPoint x: 839, startPoint y: 146, endPoint x: 933, endPoint y: 146, distance: 93.1
click at [933, 146] on div "FINTRAC Non-compliant" at bounding box center [887, 143] width 116 height 14
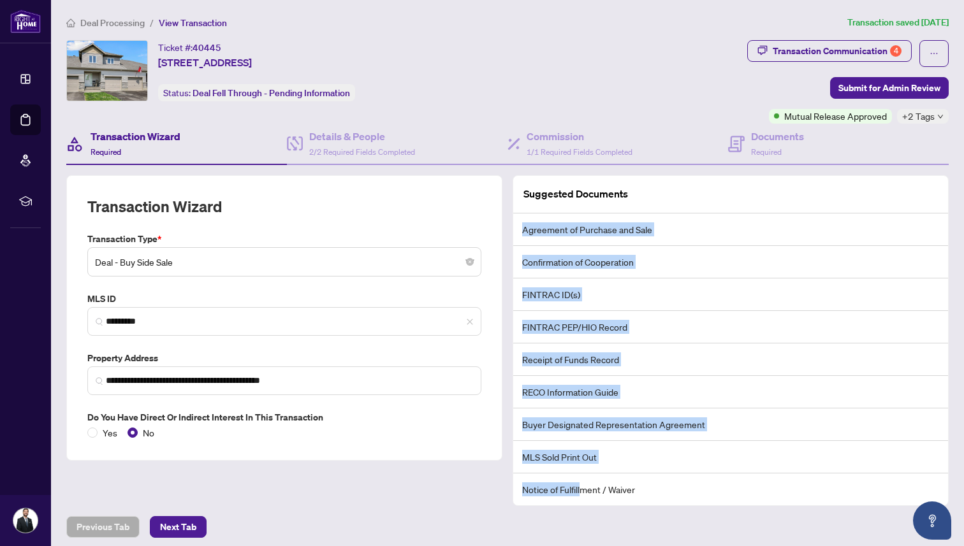
drag, startPoint x: 581, startPoint y: 493, endPoint x: 546, endPoint y: 202, distance: 293.3
click at [546, 202] on div "Suggested Documents Agreement of Purchase and Sale Confirmation of Cooperation …" at bounding box center [730, 340] width 435 height 329
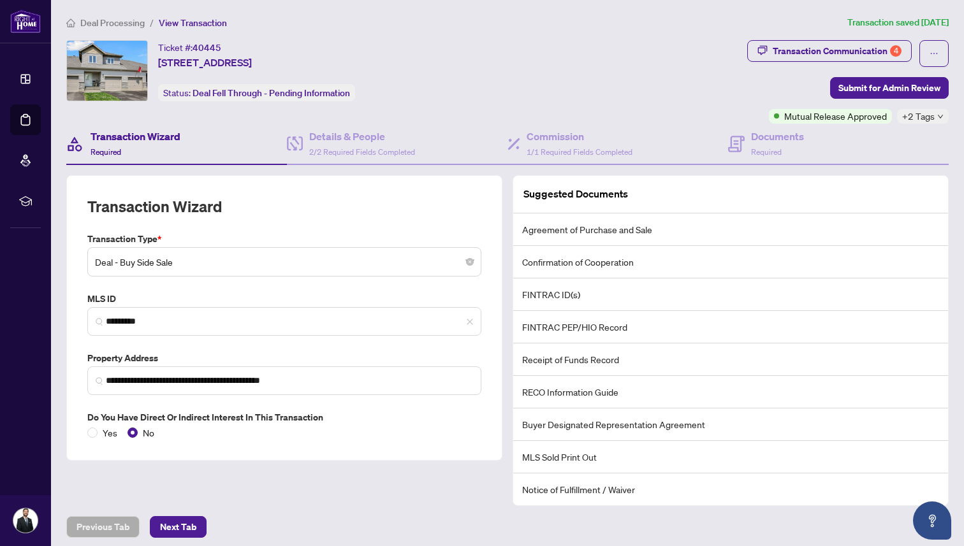
click at [235, 131] on div "Transaction Wizard Required" at bounding box center [176, 144] width 221 height 41
click at [511, 147] on icon at bounding box center [513, 144] width 13 height 13
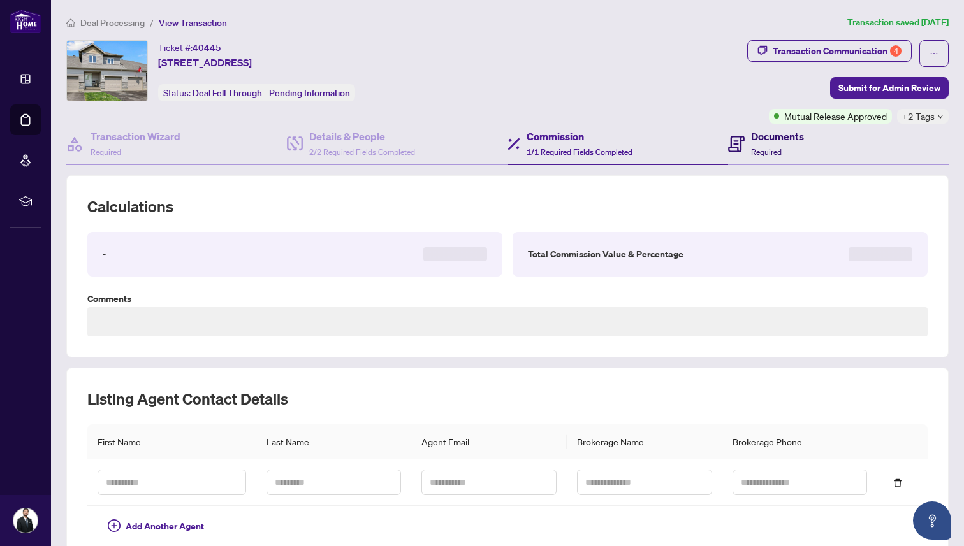
click at [783, 153] on div "Documents Required" at bounding box center [777, 144] width 53 height 30
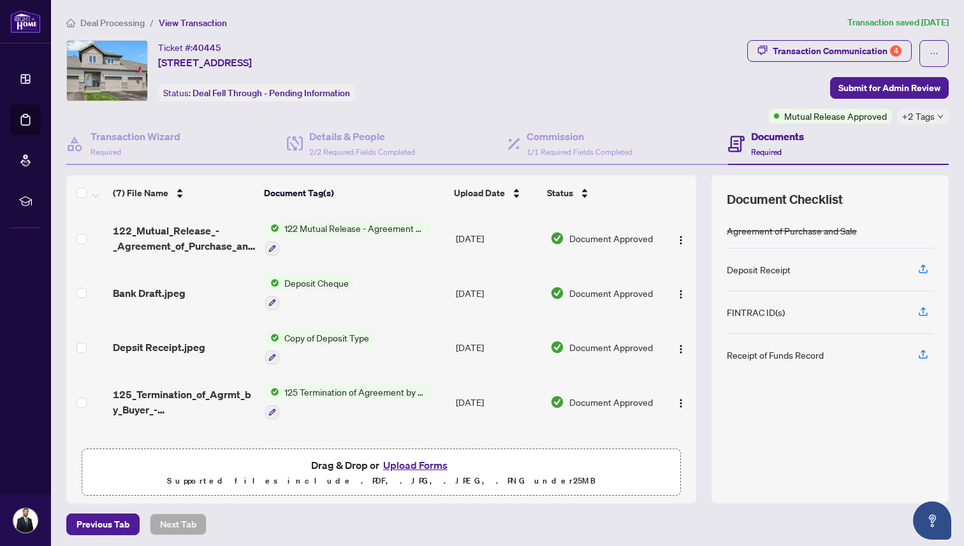
click at [185, 164] on div "Transaction Wizard Required Details & People 2/2 Required Fields Completed Comm…" at bounding box center [507, 313] width 882 height 379
click at [156, 144] on div "Transaction Wizard Required" at bounding box center [136, 144] width 90 height 30
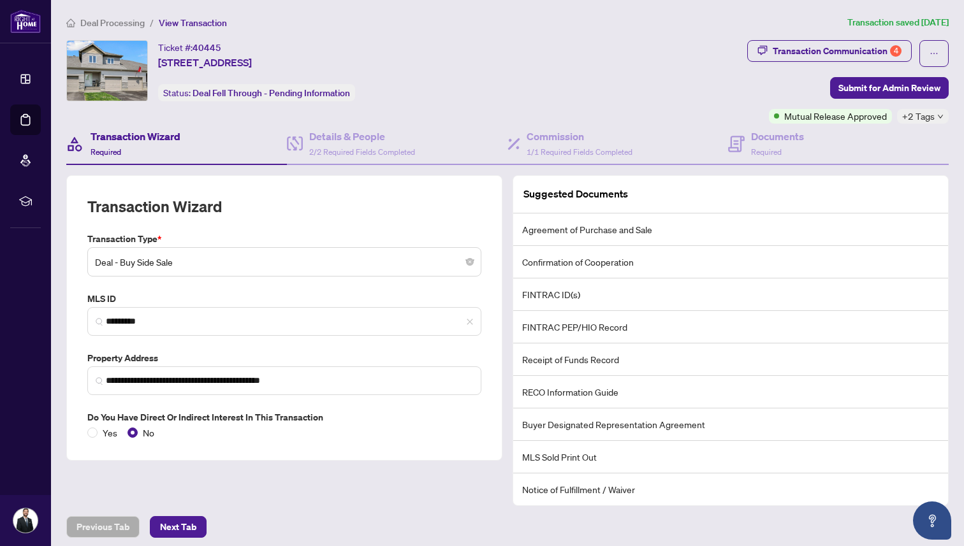
scroll to position [6, 0]
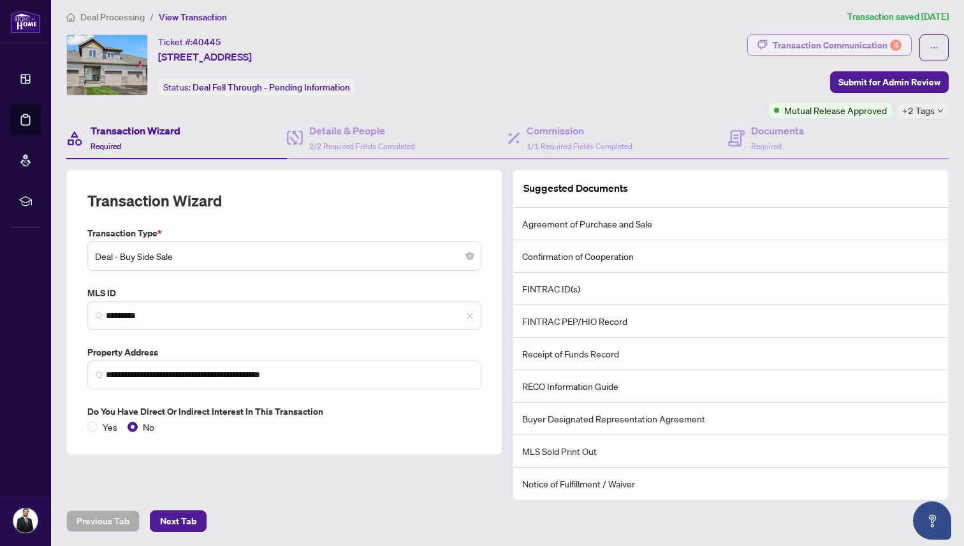
click at [829, 50] on div "Transaction Communication 4" at bounding box center [837, 45] width 129 height 20
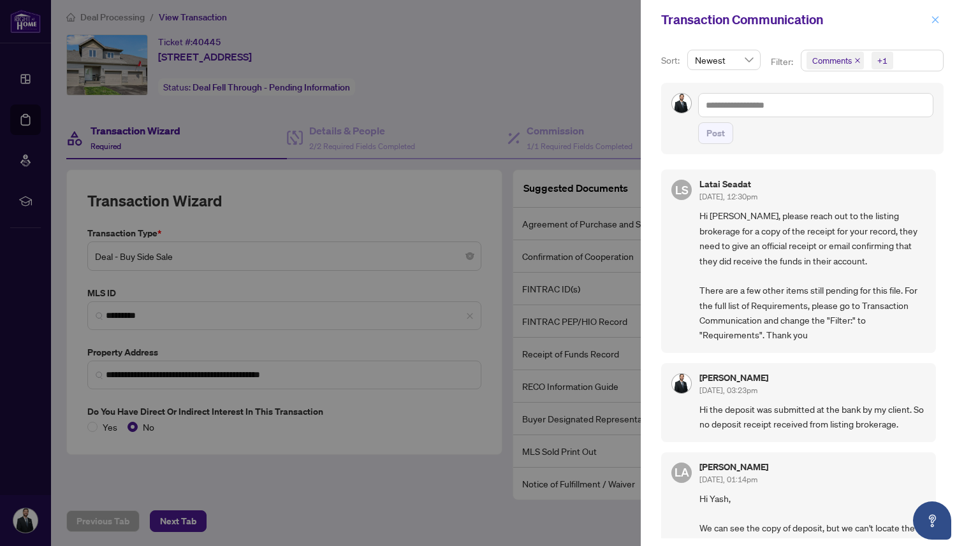
click at [927, 18] on button "button" at bounding box center [935, 19] width 17 height 15
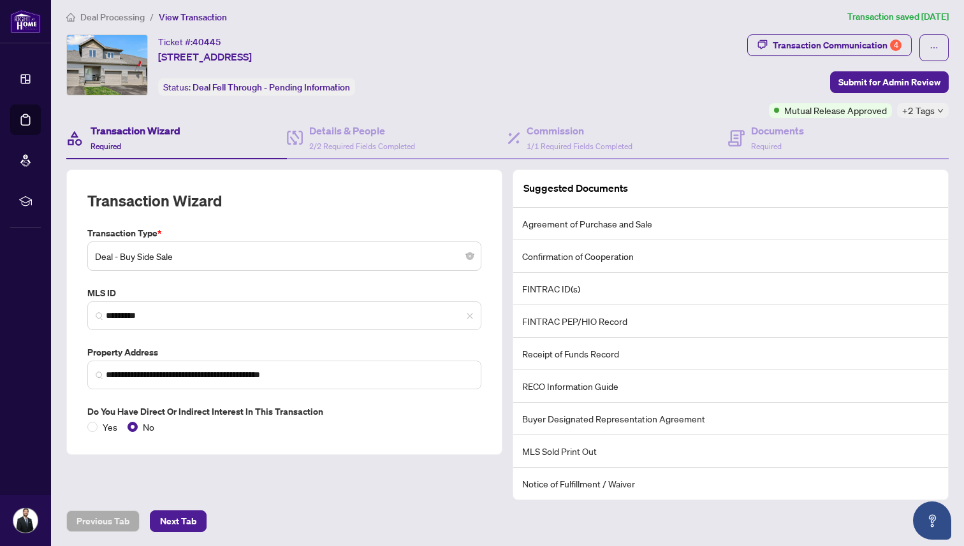
click at [127, 142] on div "Transaction Wizard Required" at bounding box center [136, 138] width 90 height 30
click at [0, 0] on link "Dashboard" at bounding box center [0, 0] width 0 height 0
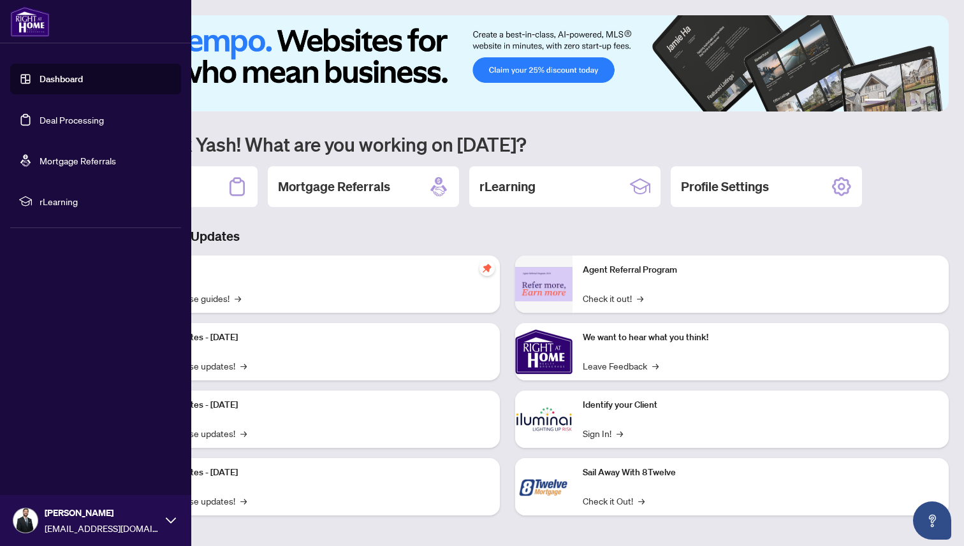
click at [41, 82] on link "Dashboard" at bounding box center [61, 78] width 43 height 11
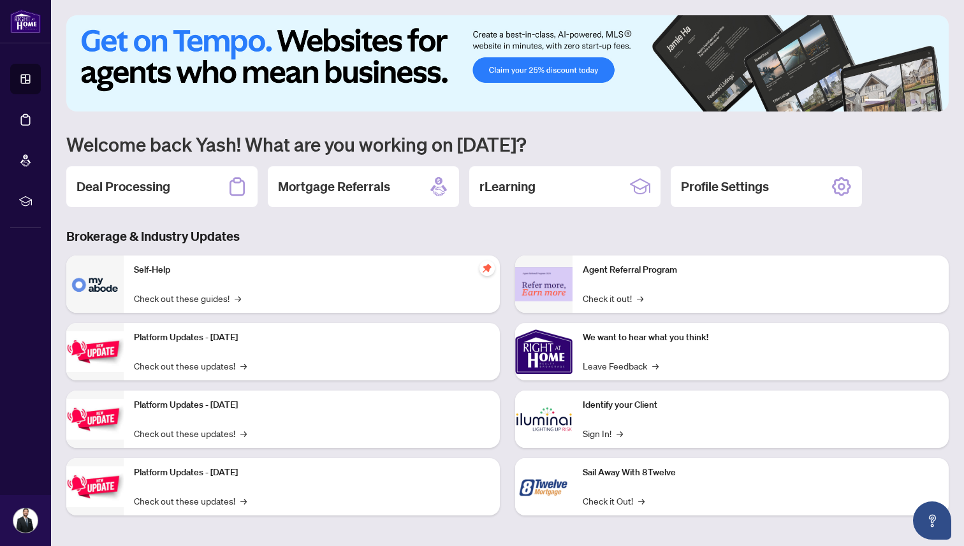
scroll to position [4, 0]
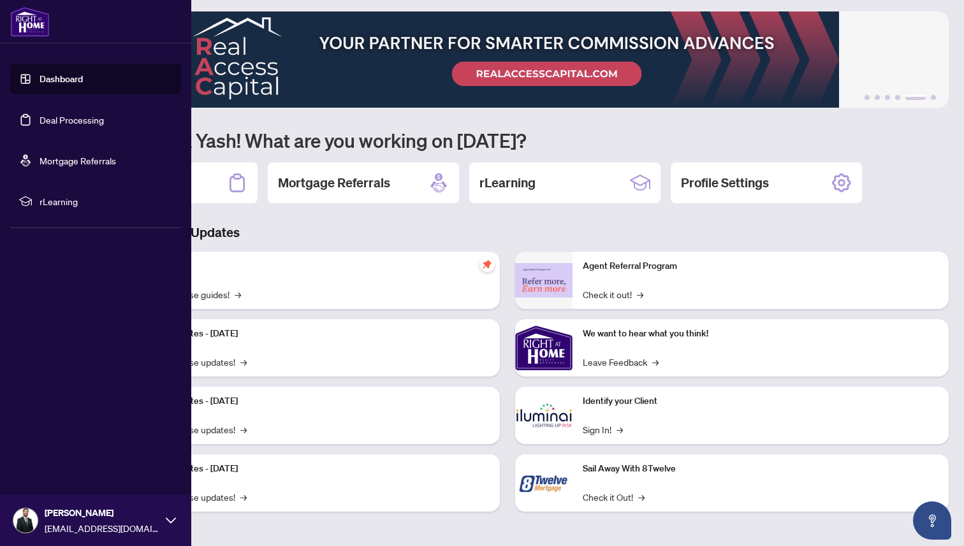
click at [50, 126] on link "Deal Processing" at bounding box center [72, 119] width 64 height 11
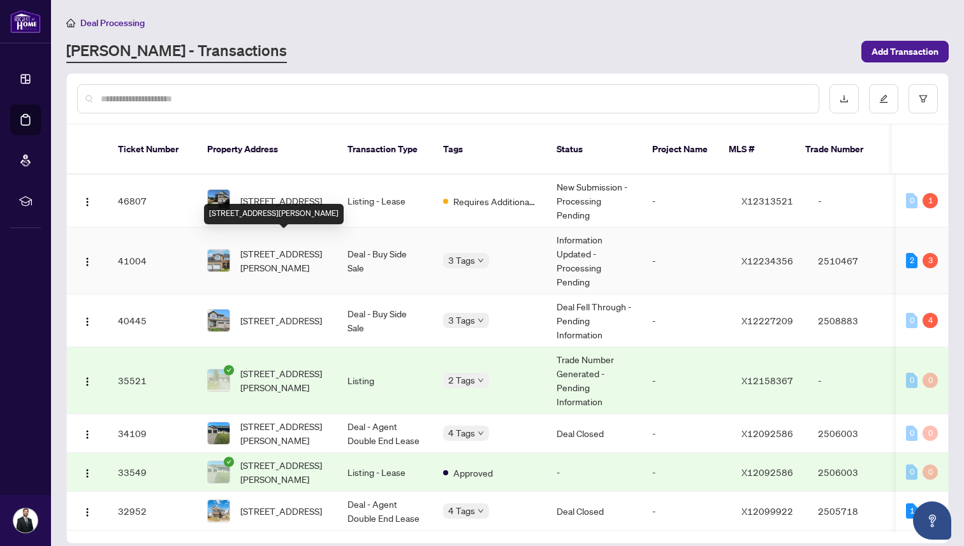
click at [288, 247] on span "[STREET_ADDRESS][PERSON_NAME]" at bounding box center [283, 261] width 87 height 28
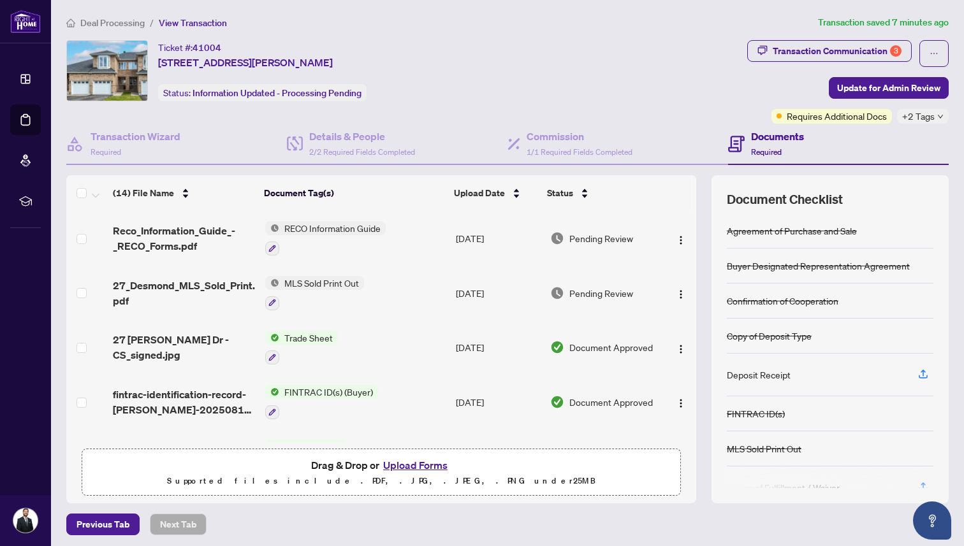
click at [409, 458] on button "Upload Forms" at bounding box center [415, 465] width 72 height 17
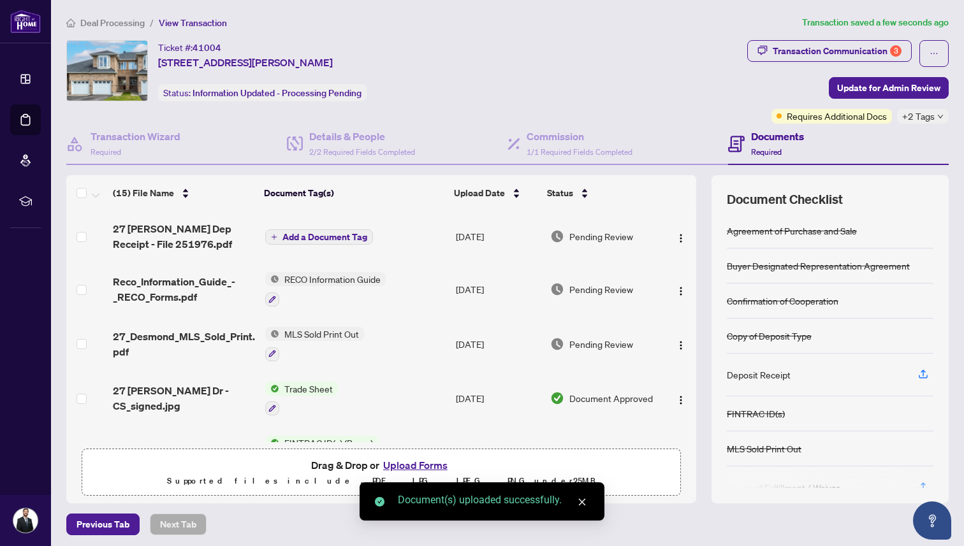
click at [177, 229] on span "27 [PERSON_NAME] Dep Receipt - File 251976.pdf" at bounding box center [184, 236] width 142 height 31
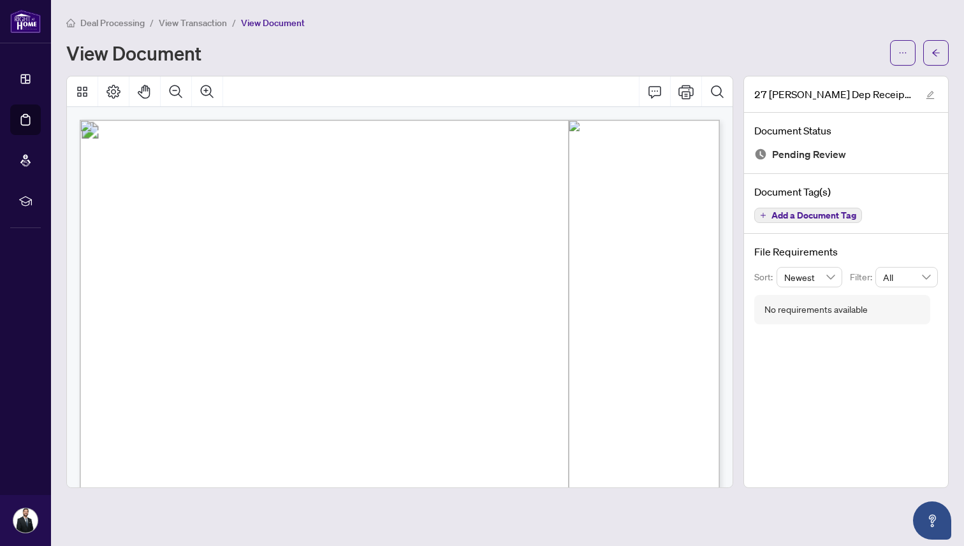
click at [219, 25] on span "View Transaction" at bounding box center [193, 22] width 68 height 11
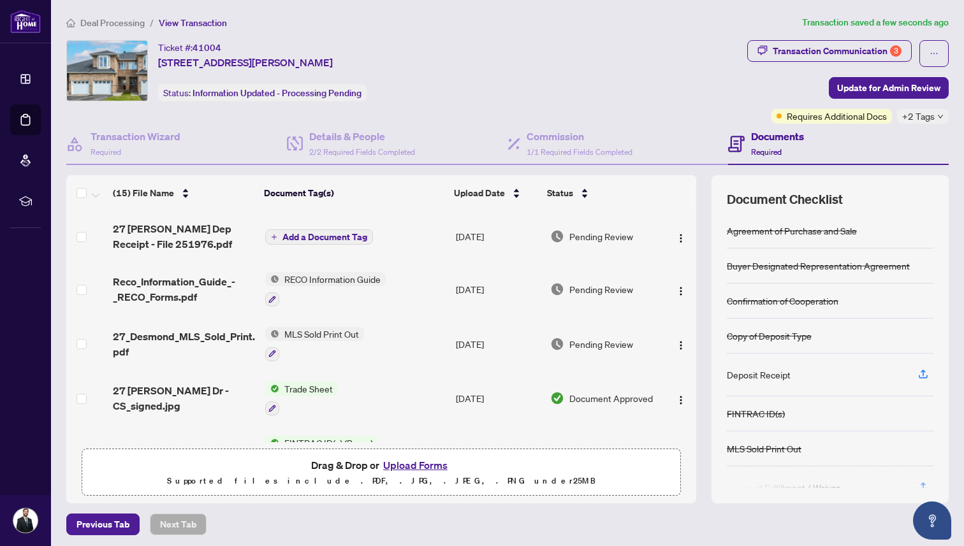
click at [316, 238] on span "Add a Document Tag" at bounding box center [324, 237] width 85 height 9
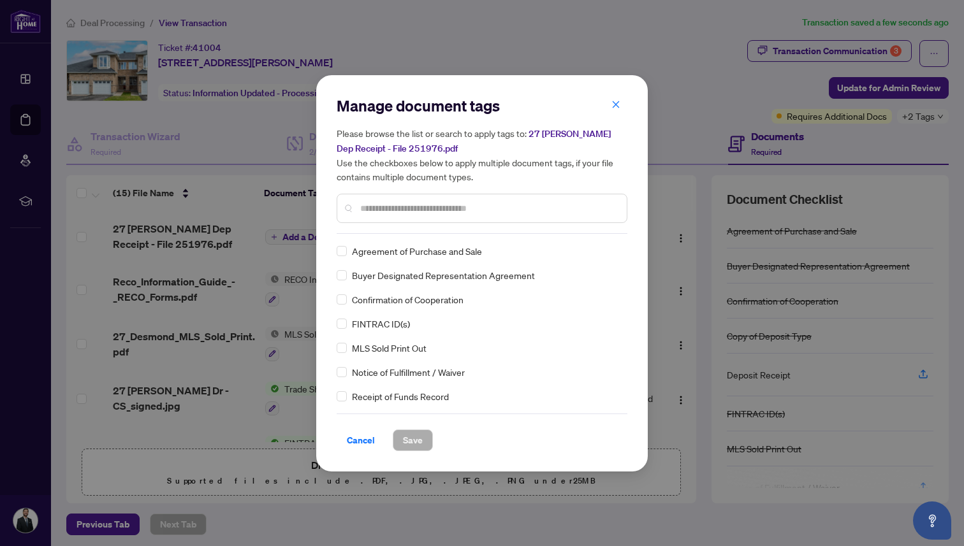
click at [416, 231] on div "Manage document tags Please browse the list or search to apply tags to: 27 [PER…" at bounding box center [482, 165] width 291 height 138
click at [407, 217] on div at bounding box center [482, 208] width 291 height 29
click at [400, 207] on input "text" at bounding box center [488, 208] width 256 height 14
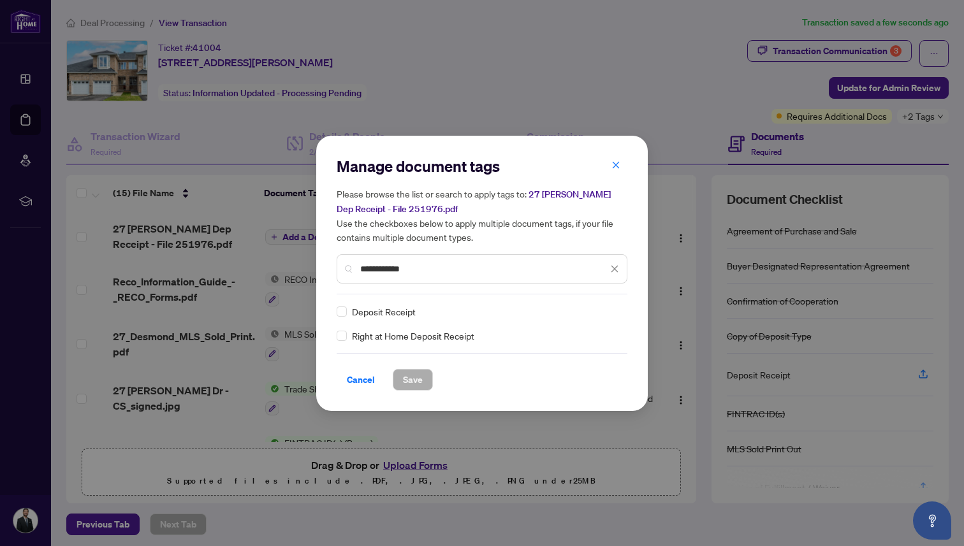
type input "**********"
click at [361, 310] on span "Deposit Receipt" at bounding box center [384, 312] width 64 height 14
click at [411, 381] on span "Save" at bounding box center [413, 380] width 20 height 20
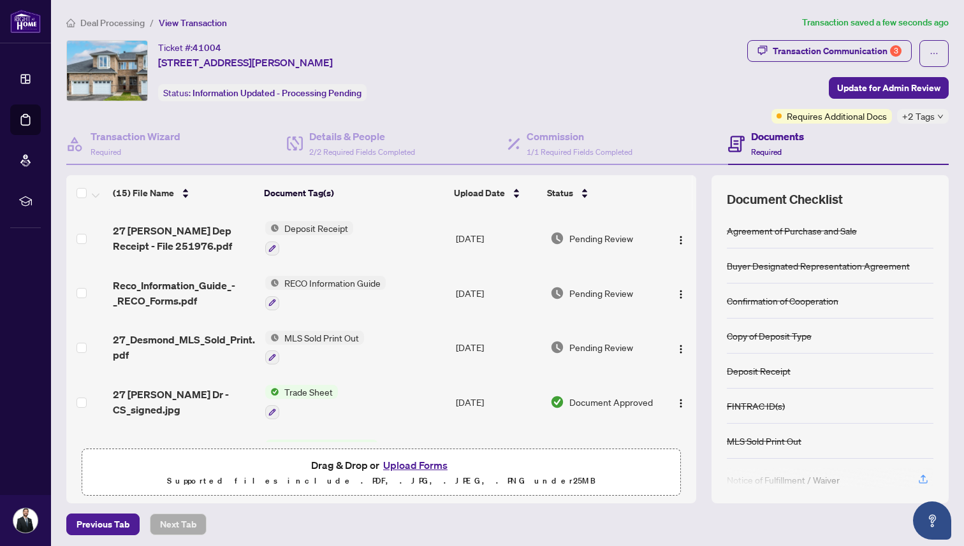
click at [120, 24] on span "Deal Processing" at bounding box center [112, 22] width 64 height 11
